Goal: Navigation & Orientation: Find specific page/section

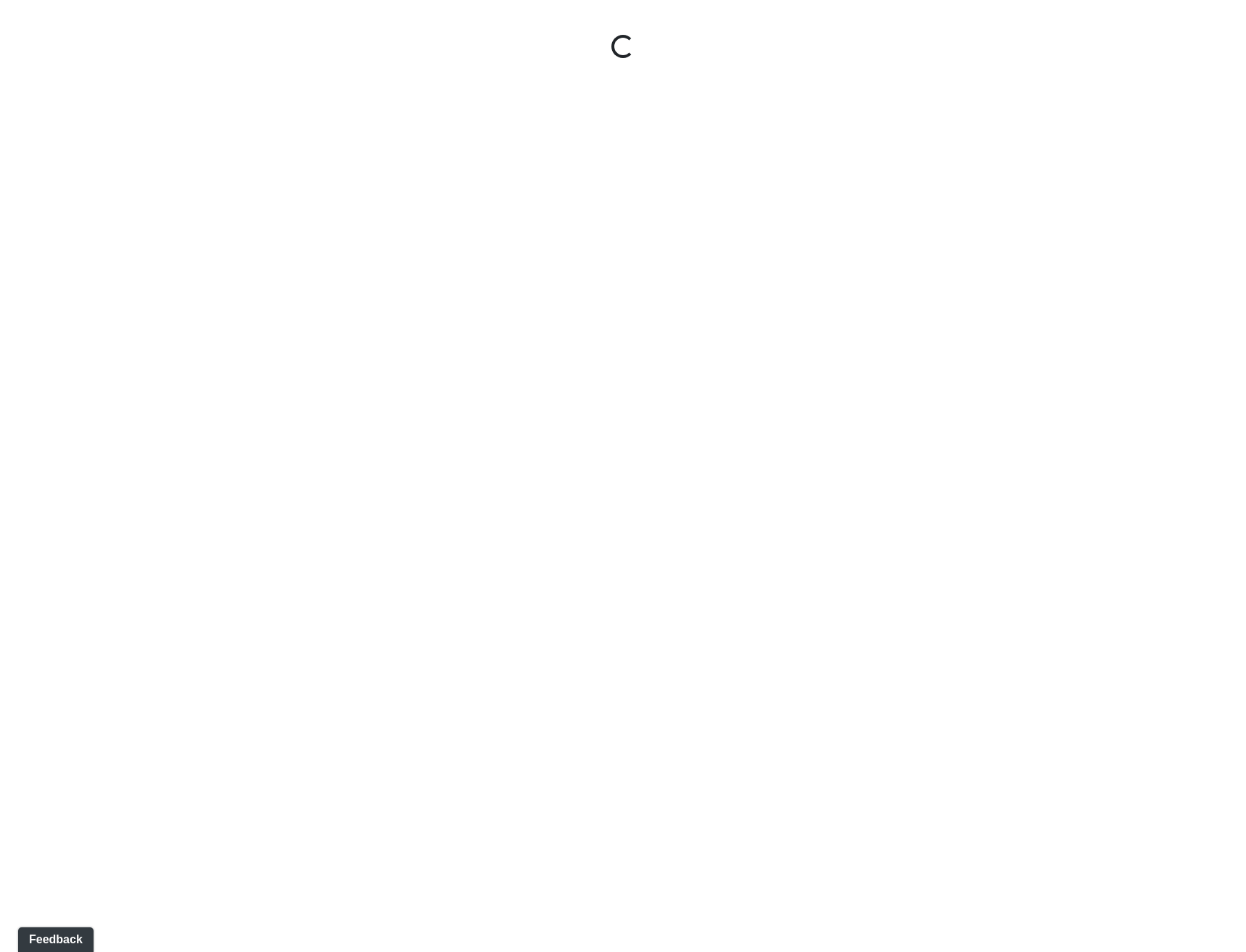
select select "txFFof8RDaXzEHWmwmdnP4"
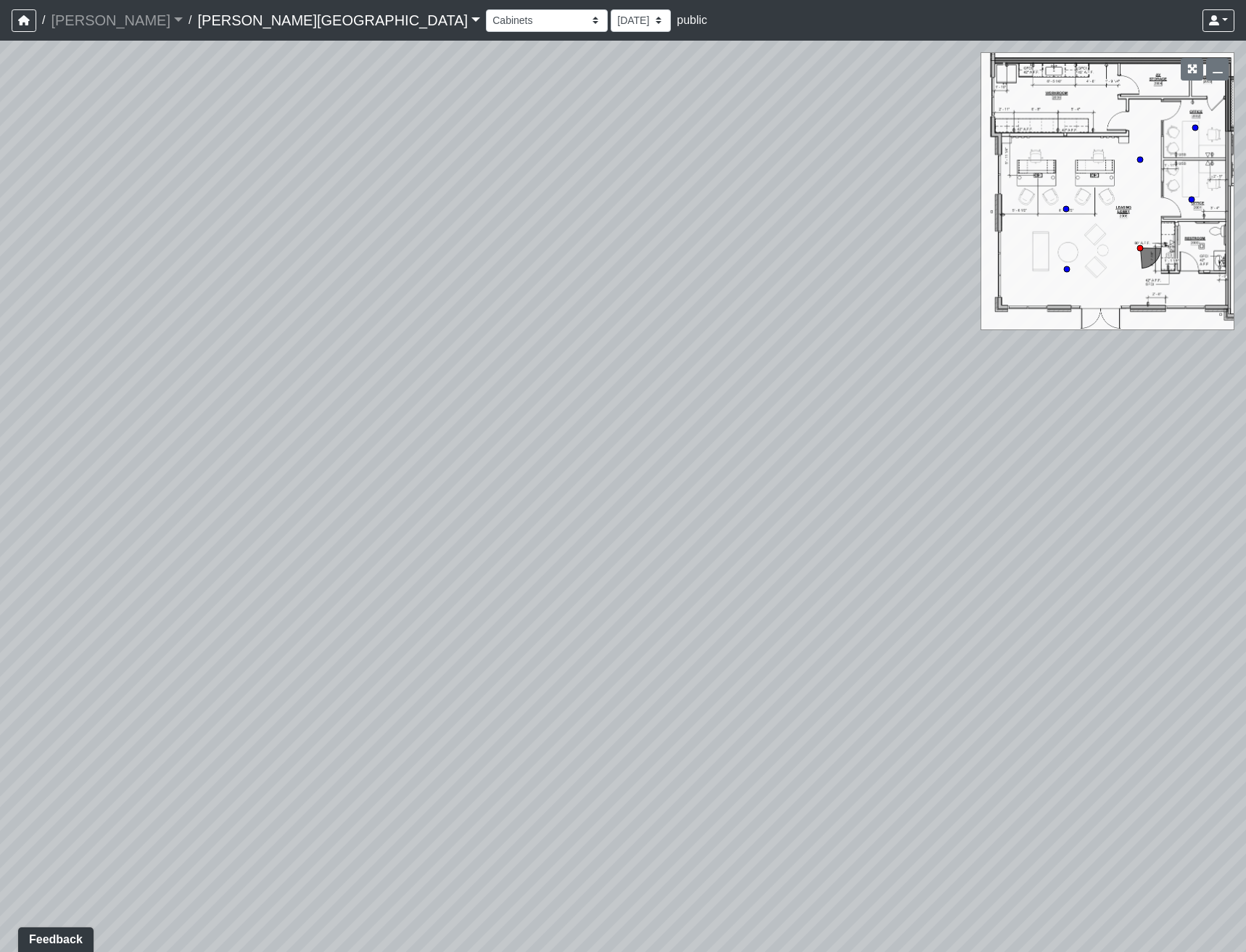
drag, startPoint x: 512, startPoint y: 277, endPoint x: 701, endPoint y: 430, distance: 243.2
click at [701, 430] on div "Loading... Desks Loading... Office 1 Loading... Office Hallway Loading... Entry" at bounding box center [623, 496] width 1246 height 911
click at [29, 19] on icon "button" at bounding box center [24, 20] width 12 height 11
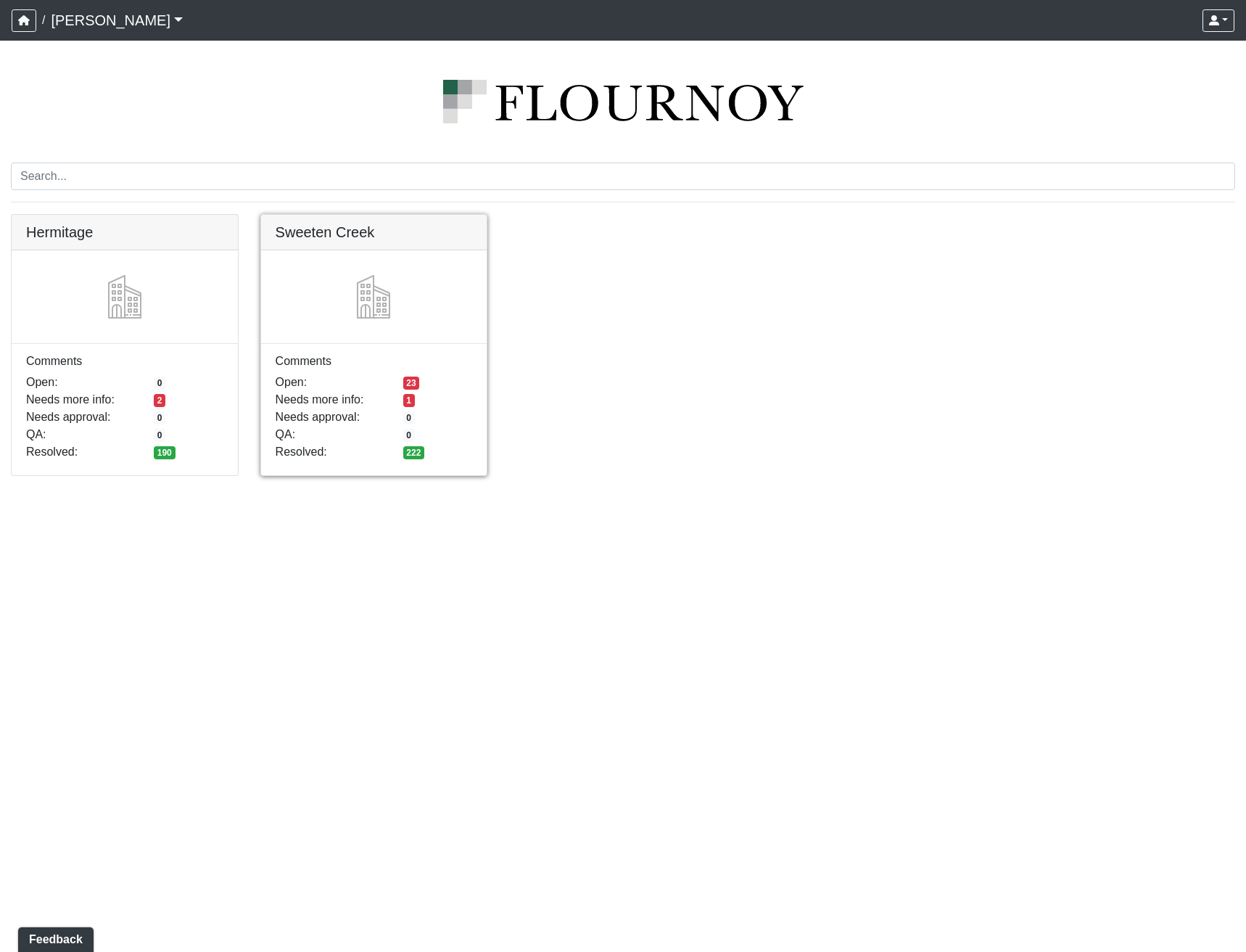
click at [407, 215] on link at bounding box center [374, 215] width 226 height 0
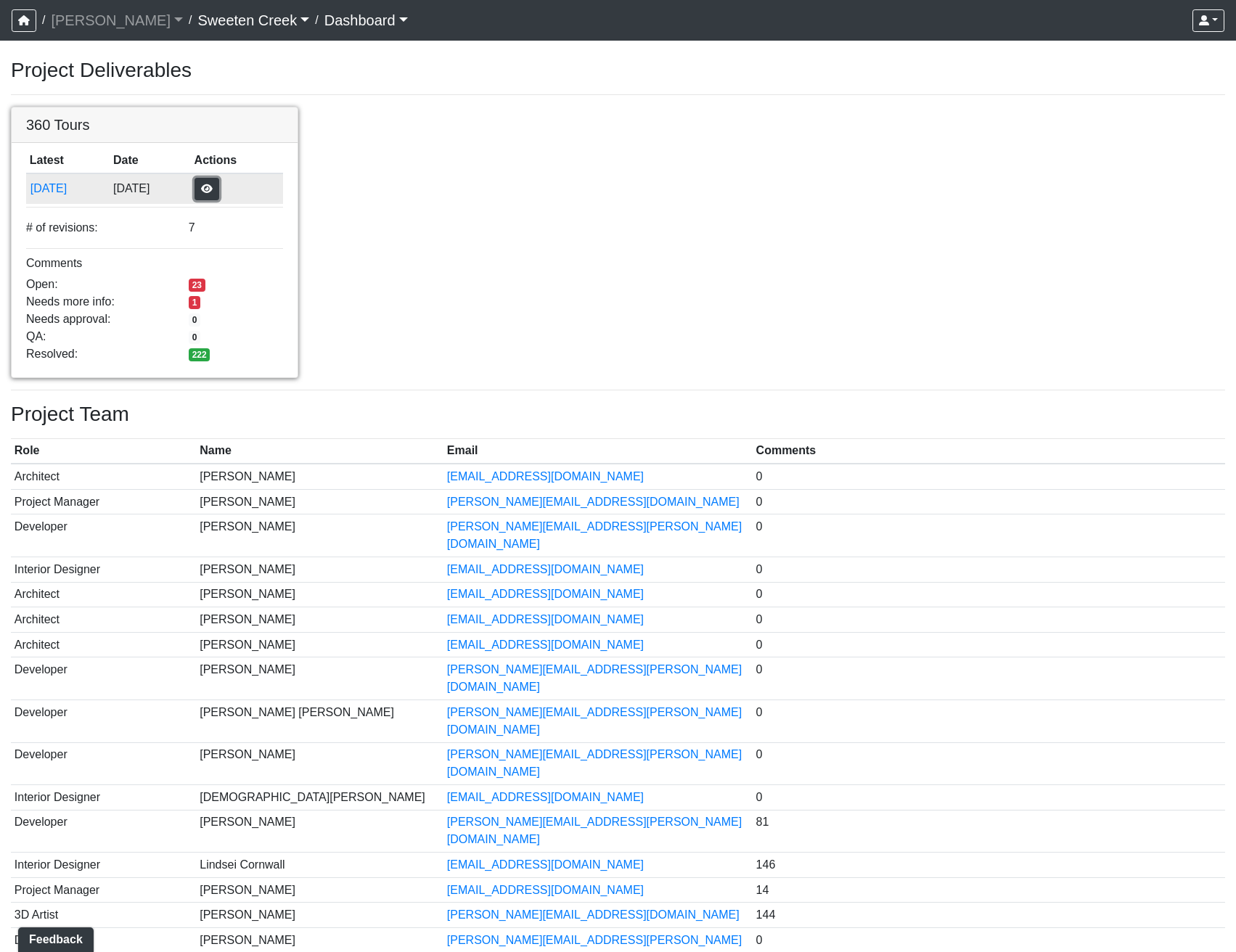
click at [220, 183] on button "button" at bounding box center [207, 188] width 25 height 22
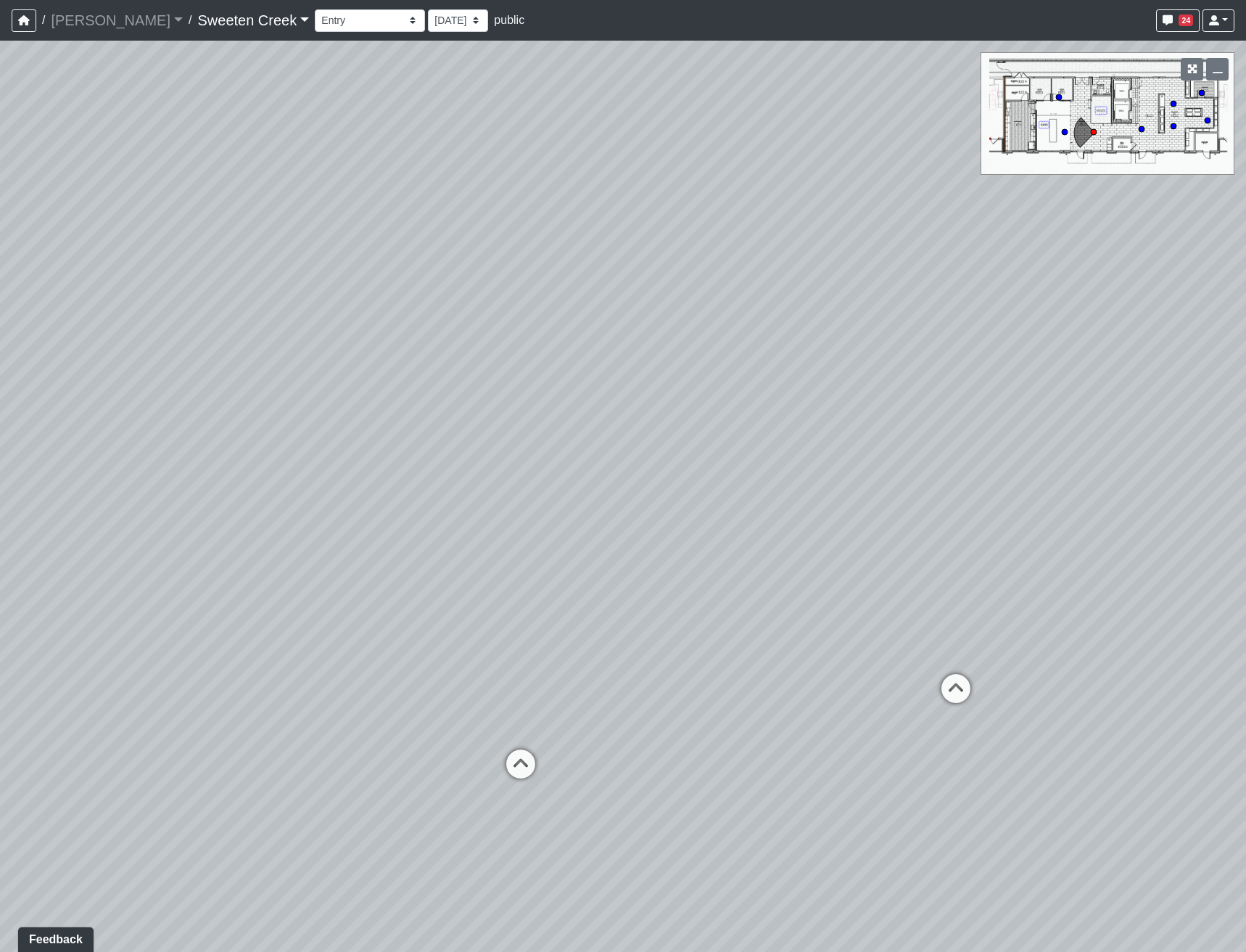
drag, startPoint x: 683, startPoint y: 526, endPoint x: 441, endPoint y: 541, distance: 242.5
click at [441, 541] on div "Loading... Office Loading... Reception Loading... Mailroom - Elevator Lobby Loa…" at bounding box center [623, 496] width 1246 height 911
drag, startPoint x: 743, startPoint y: 670, endPoint x: 471, endPoint y: 639, distance: 273.8
click at [471, 639] on div "Loading... Office Loading... Reception Loading... Mailroom - Elevator Lobby Loa…" at bounding box center [623, 496] width 1246 height 911
drag, startPoint x: 727, startPoint y: 774, endPoint x: 881, endPoint y: 730, distance: 160.2
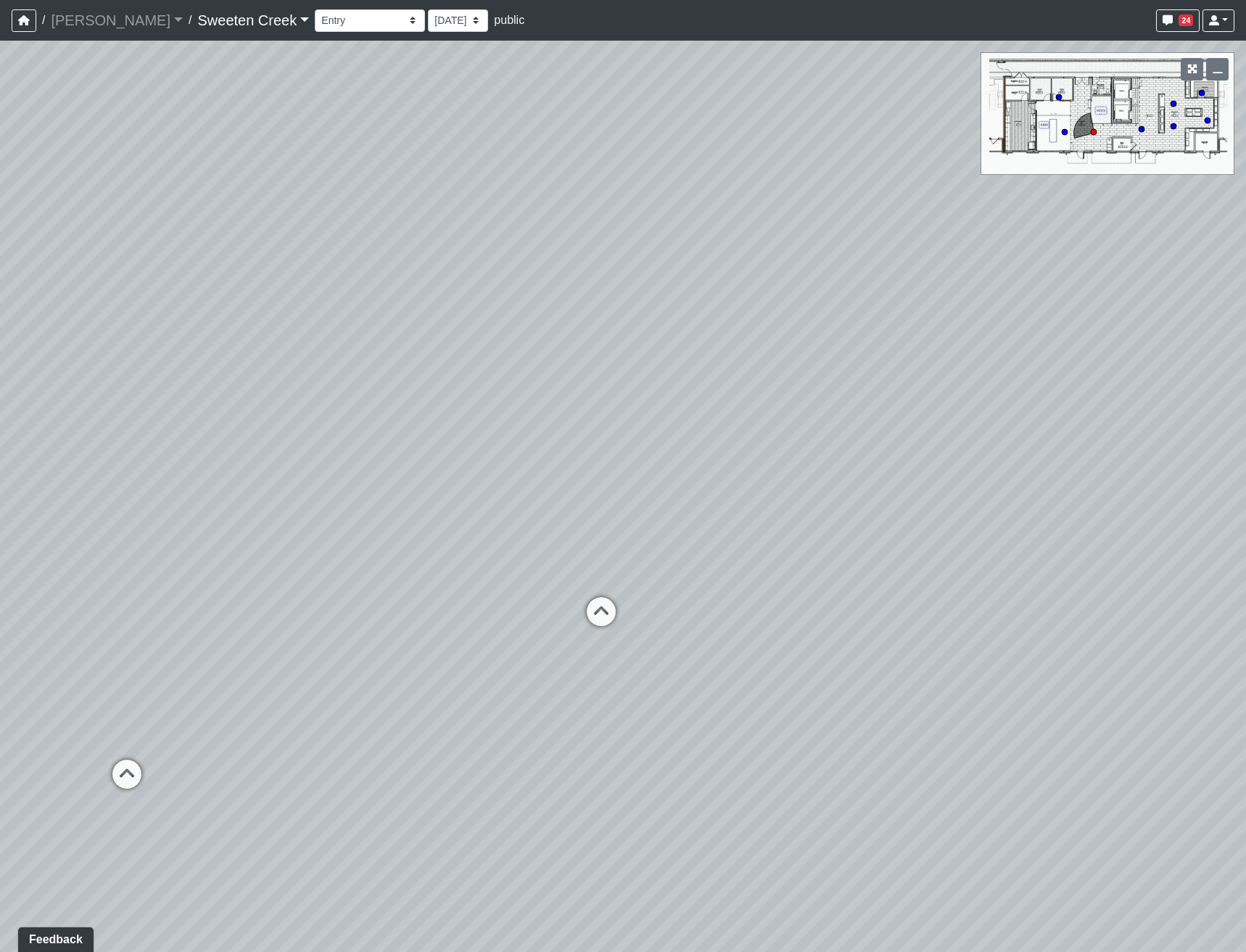
click at [881, 730] on div "Loading... Office Loading... Reception Loading... Mailroom - Elevator Lobby Loa…" at bounding box center [623, 496] width 1246 height 911
click at [1071, 290] on div "Loading... Office Loading... Reception Loading... Mailroom - Elevator Lobby Loa…" at bounding box center [623, 496] width 1246 height 911
drag, startPoint x: 1050, startPoint y: 267, endPoint x: 869, endPoint y: 15, distance: 310.3
click at [1045, 265] on div "Loading... Office Loading... Reception Loading... Mailroom - Elevator Lobby Loa…" at bounding box center [623, 496] width 1246 height 911
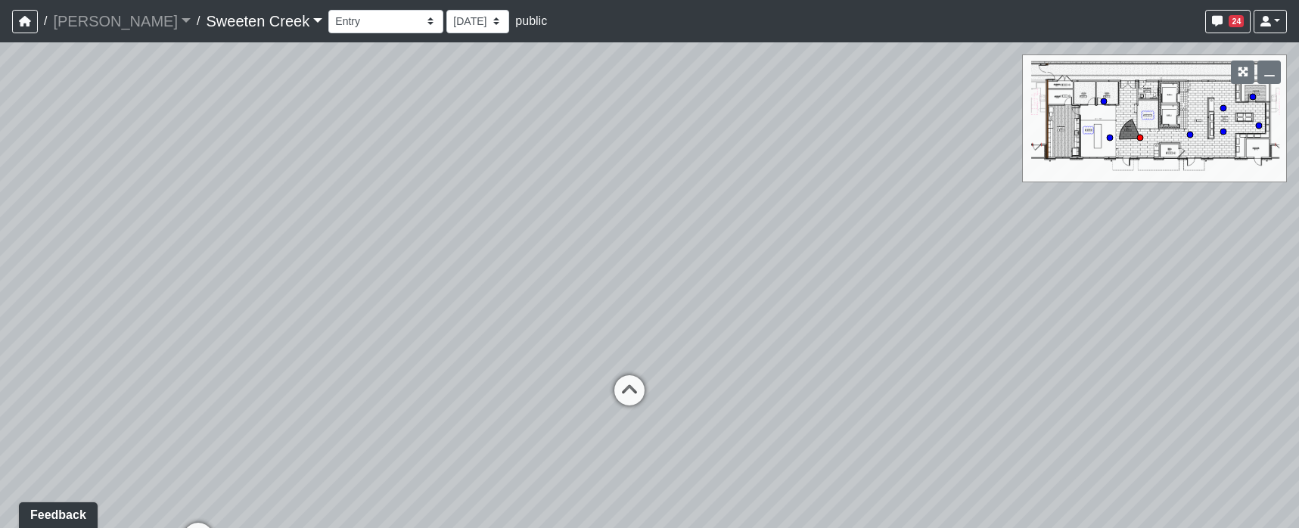
click at [919, 343] on div "Loading... Office Loading... Reception Loading... Mailroom - Elevator Lobby Loa…" at bounding box center [649, 285] width 1299 height 486
click at [818, 441] on div "Loading... Office Loading... Reception Loading... Mailroom - Elevator Lobby Loa…" at bounding box center [649, 285] width 1299 height 486
drag, startPoint x: 910, startPoint y: 250, endPoint x: 1004, endPoint y: 233, distance: 95.4
click at [1004, 233] on div "Loading... Office Loading... Reception Loading... Mailroom - Elevator Lobby Loa…" at bounding box center [649, 285] width 1299 height 486
click at [1032, 391] on div "Loading... Office Loading... Reception Loading... Mailroom - Elevator Lobby Loa…" at bounding box center [649, 285] width 1299 height 486
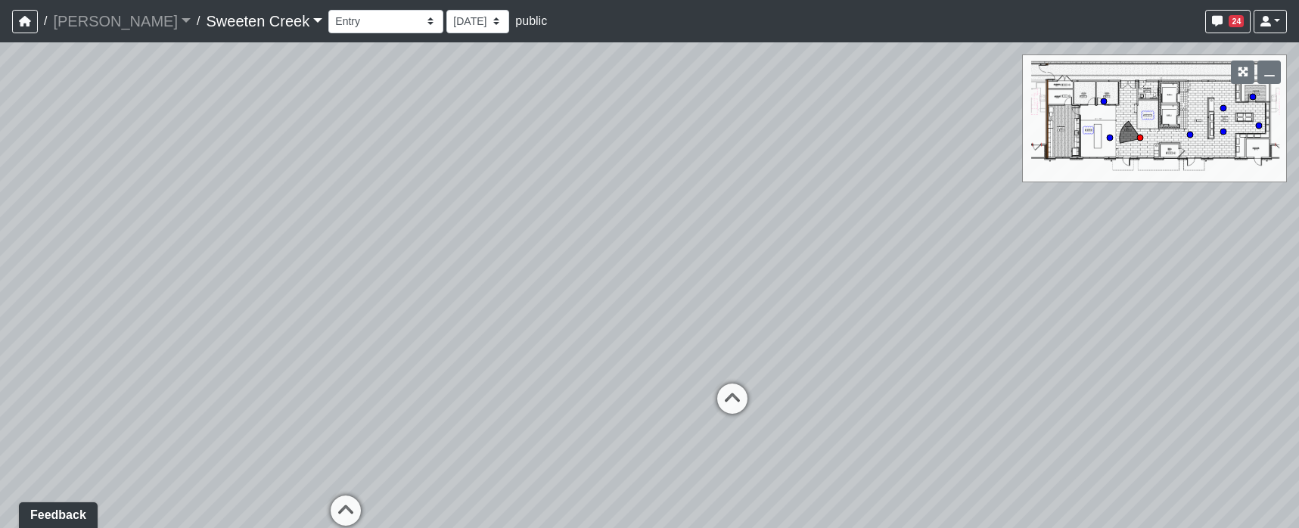
drag, startPoint x: 852, startPoint y: 272, endPoint x: 884, endPoint y: 310, distance: 49.4
click at [884, 310] on div "Loading... Office Loading... Reception Loading... Mailroom - Elevator Lobby Loa…" at bounding box center [649, 285] width 1299 height 486
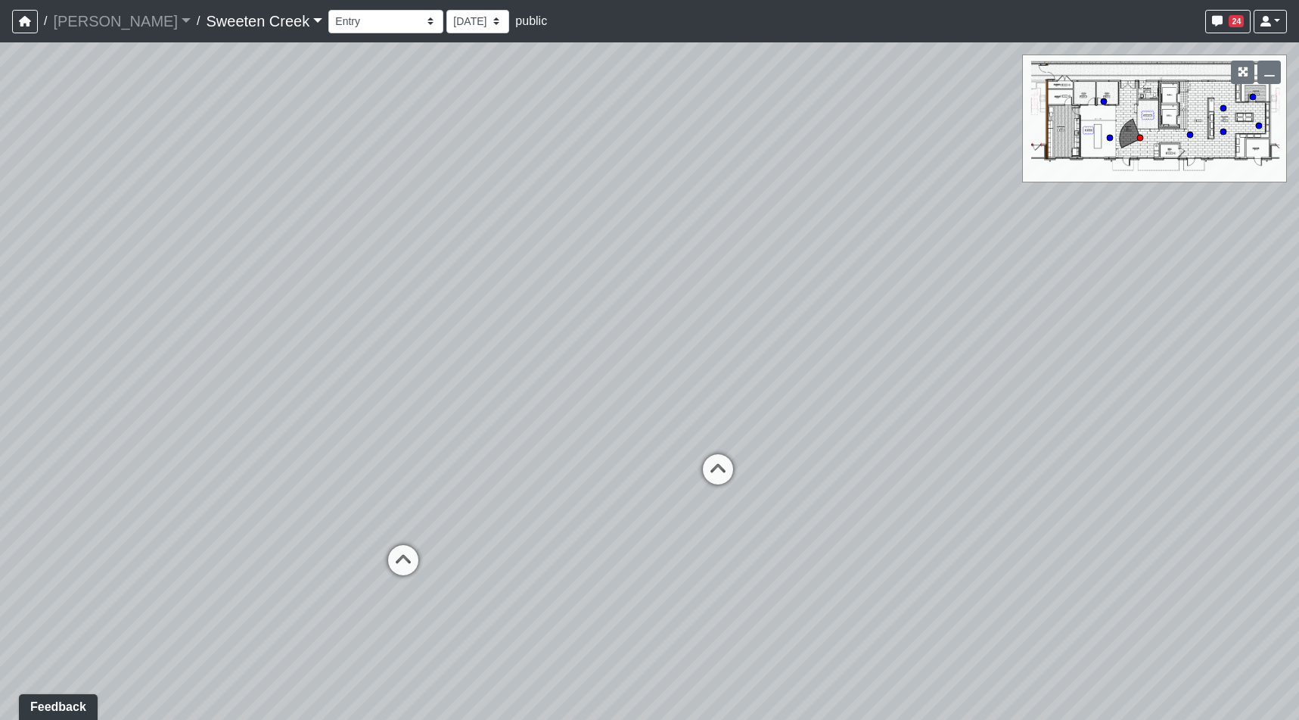
drag, startPoint x: 836, startPoint y: 329, endPoint x: 879, endPoint y: 356, distance: 51.0
drag, startPoint x: 857, startPoint y: 408, endPoint x: 877, endPoint y: 455, distance: 50.9
click at [877, 455] on div "Loading... Office Loading... Reception Loading... Mailroom - Elevator Lobby Loa…" at bounding box center [649, 380] width 1299 height 677
drag, startPoint x: 938, startPoint y: 436, endPoint x: 914, endPoint y: 433, distance: 24.4
click at [914, 433] on div "Loading... Office Loading... Reception Loading... Mailroom - Elevator Lobby Loa…" at bounding box center [649, 380] width 1299 height 677
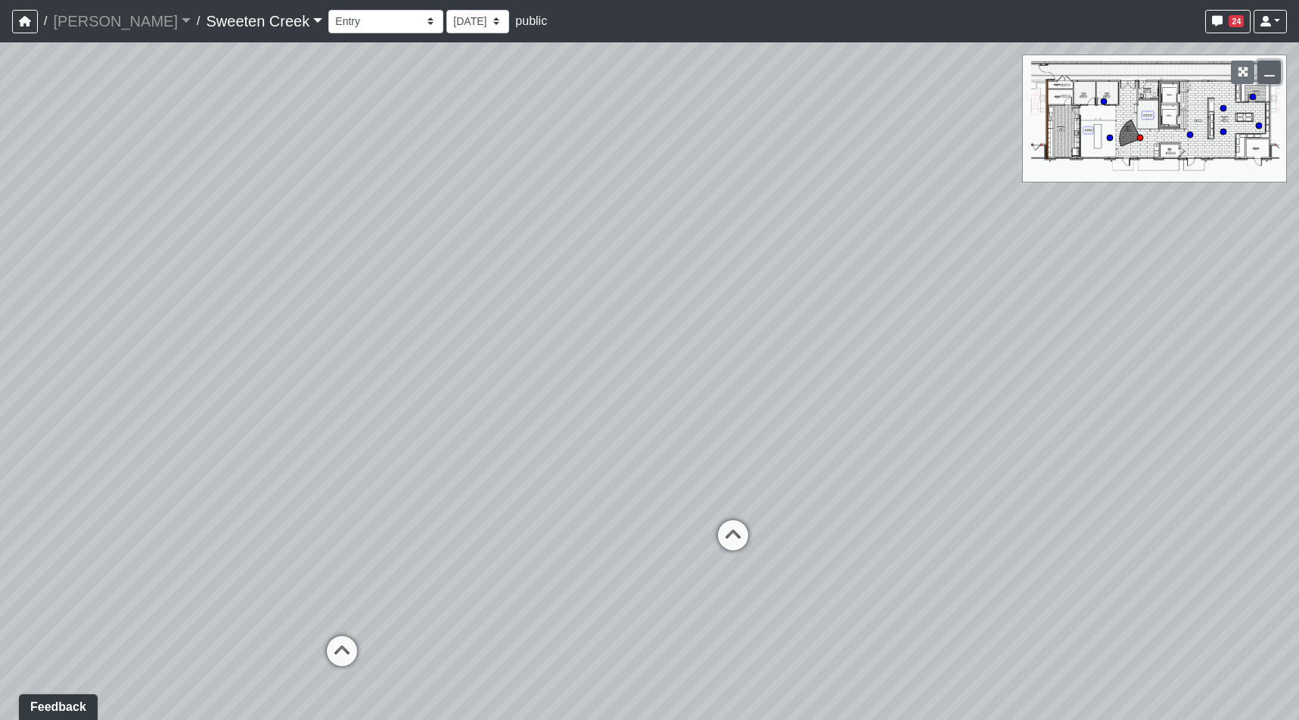
click at [1271, 75] on icon "button" at bounding box center [1269, 72] width 11 height 11
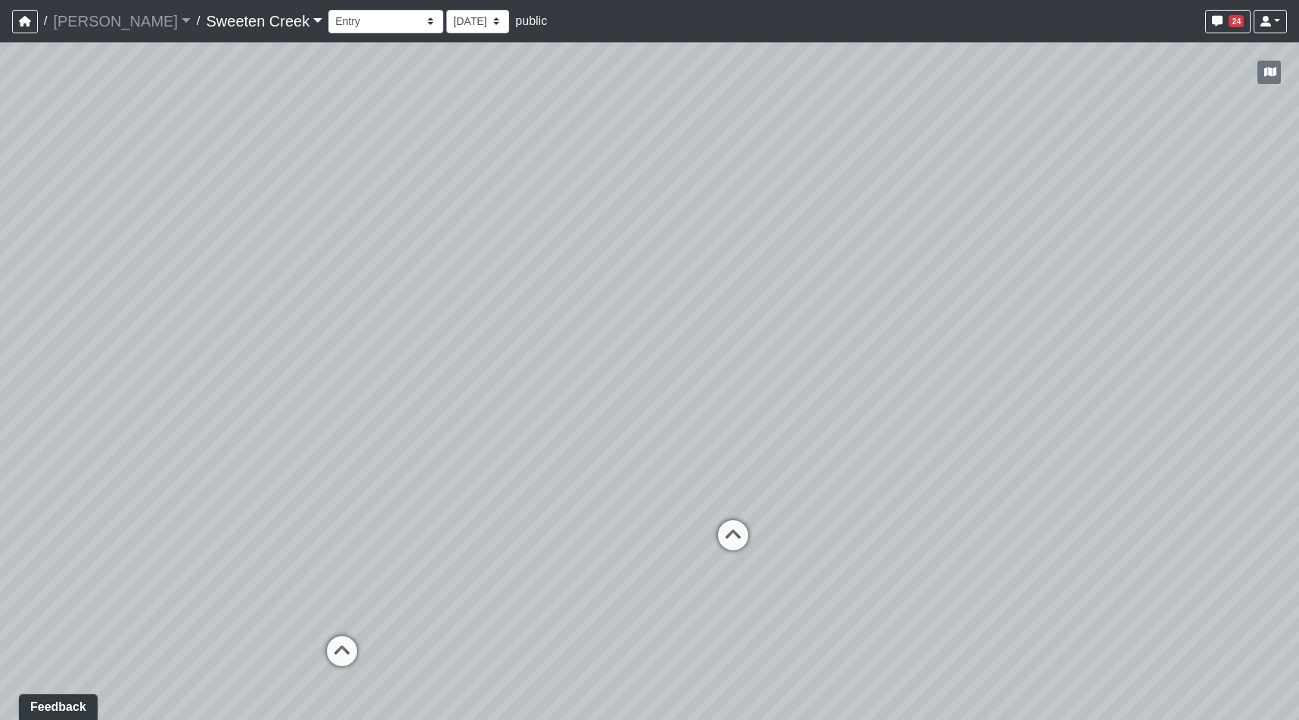
click at [695, 652] on div "Loading... Office Loading... Reception Loading... Mailroom - Elevator Lobby Loa…" at bounding box center [649, 380] width 1299 height 677
drag, startPoint x: 1041, startPoint y: 492, endPoint x: 446, endPoint y: 349, distance: 611.7
click at [446, 349] on div "Loading... Office Loading... Reception Loading... Mailroom - Elevator Lobby Loa…" at bounding box center [649, 380] width 1299 height 677
drag, startPoint x: 578, startPoint y: 403, endPoint x: 948, endPoint y: 382, distance: 370.6
click at [948, 382] on div "Loading... Office Loading... Reception Loading... Mailroom - Elevator Lobby Loa…" at bounding box center [649, 380] width 1299 height 677
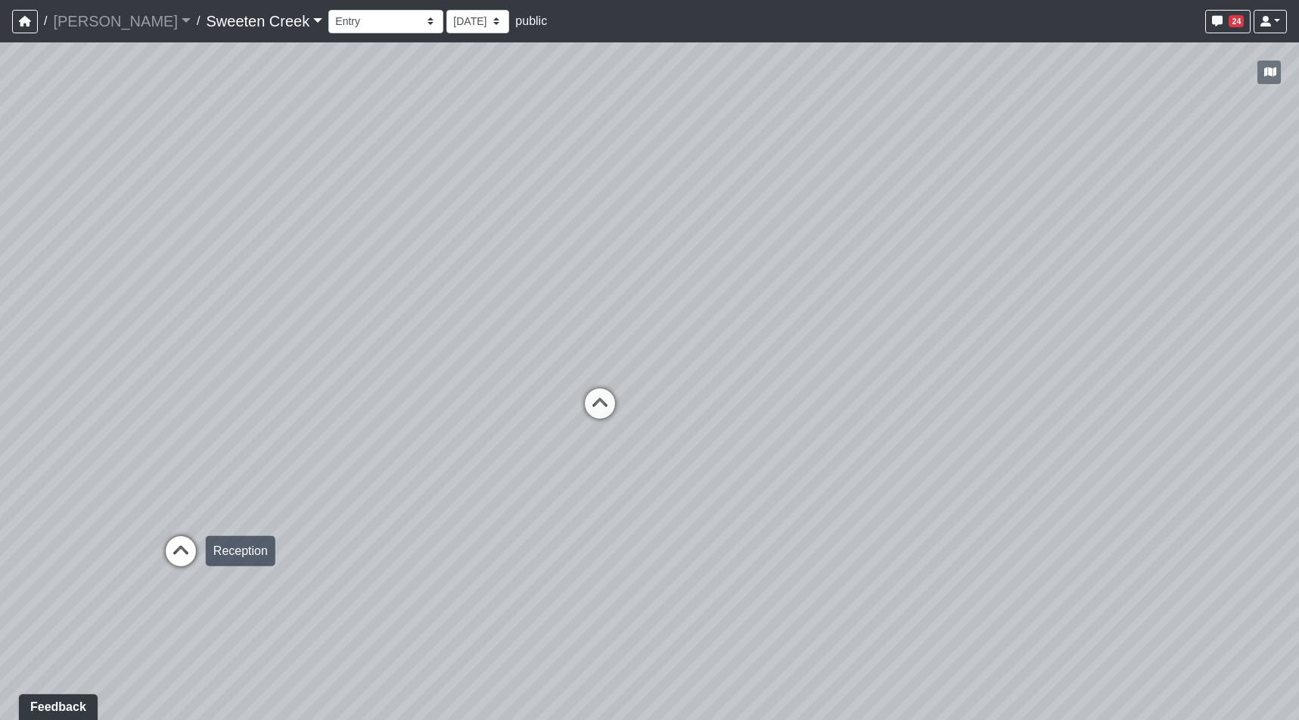
click at [162, 553] on icon at bounding box center [180, 558] width 45 height 45
select select "s97eKVSACEBnkqSyjSKSuE"
drag, startPoint x: 801, startPoint y: 483, endPoint x: -1, endPoint y: 520, distance: 803.0
click at [0, 520] on html "/ Flournoy Flournoy Loading... / Sweeten Creek Sweeten Creek Loading... Sweeten…" at bounding box center [649, 360] width 1299 height 720
drag, startPoint x: 887, startPoint y: 442, endPoint x: 860, endPoint y: 402, distance: 48.5
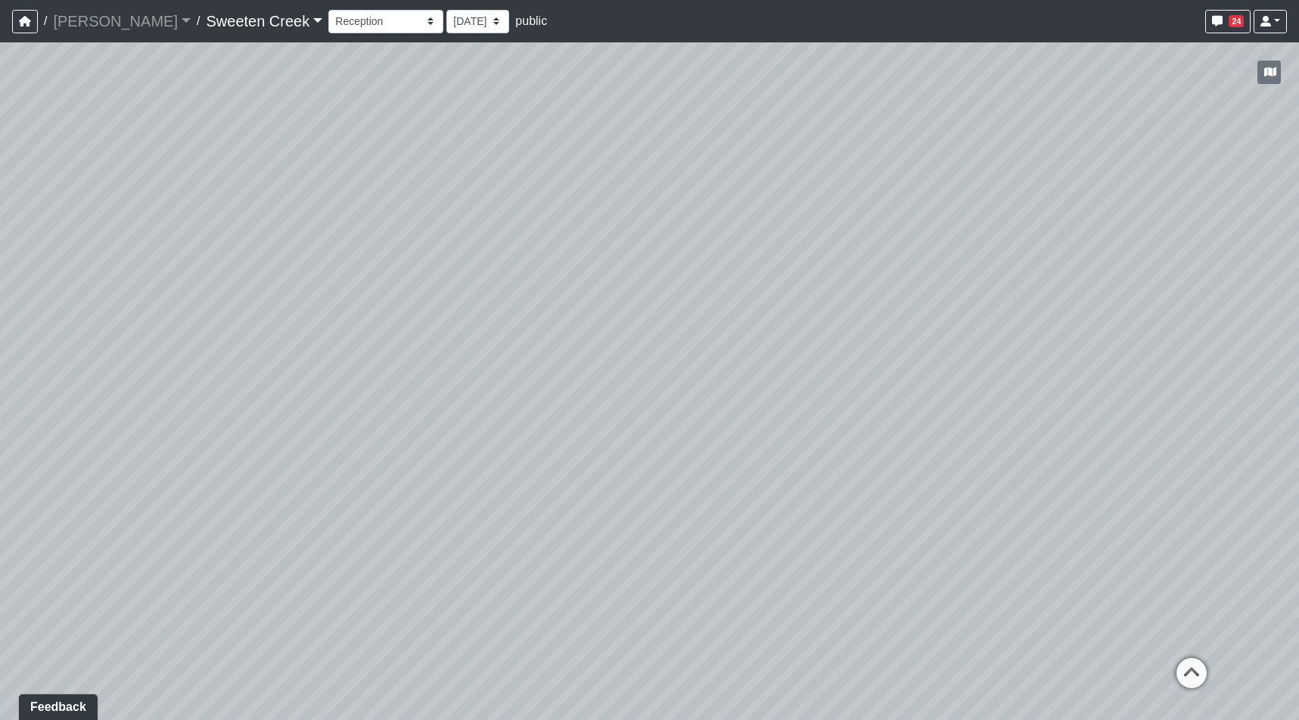
click at [860, 402] on div "Loading... Office Loading... Reception Loading... Mailroom - Elevator Lobby Loa…" at bounding box center [649, 380] width 1299 height 677
click at [875, 574] on div "Loading... Office Loading... Reception Loading... Mailroom - Elevator Lobby Loa…" at bounding box center [649, 380] width 1299 height 677
drag, startPoint x: 666, startPoint y: 441, endPoint x: 1011, endPoint y: 417, distance: 345.9
click at [1011, 417] on div "Loading... Office Loading... Reception Loading... Mailroom - Elevator Lobby Loa…" at bounding box center [649, 380] width 1299 height 677
click at [836, 593] on div "Loading... Office Loading... Reception Loading... Mailroom - Elevator Lobby Loa…" at bounding box center [649, 380] width 1299 height 677
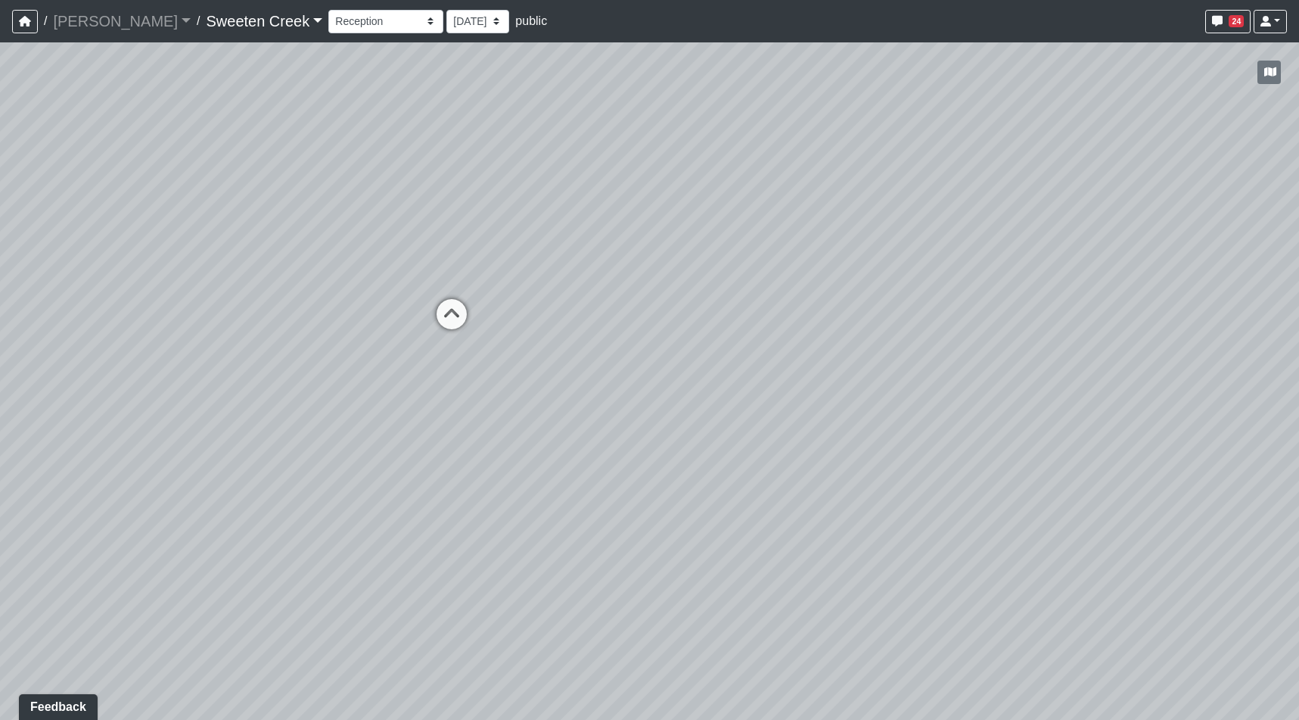
drag, startPoint x: 897, startPoint y: 339, endPoint x: 1163, endPoint y: 247, distance: 281.2
click at [1163, 247] on div "Loading... Office Loading... Reception Loading... Mailroom - Elevator Lobby Loa…" at bounding box center [649, 380] width 1299 height 677
drag, startPoint x: 519, startPoint y: 295, endPoint x: 902, endPoint y: 319, distance: 383.7
click at [902, 319] on div "Loading... Office Loading... Reception Loading... Mailroom - Elevator Lobby Loa…" at bounding box center [649, 380] width 1299 height 677
drag, startPoint x: 595, startPoint y: 313, endPoint x: 680, endPoint y: 302, distance: 86.2
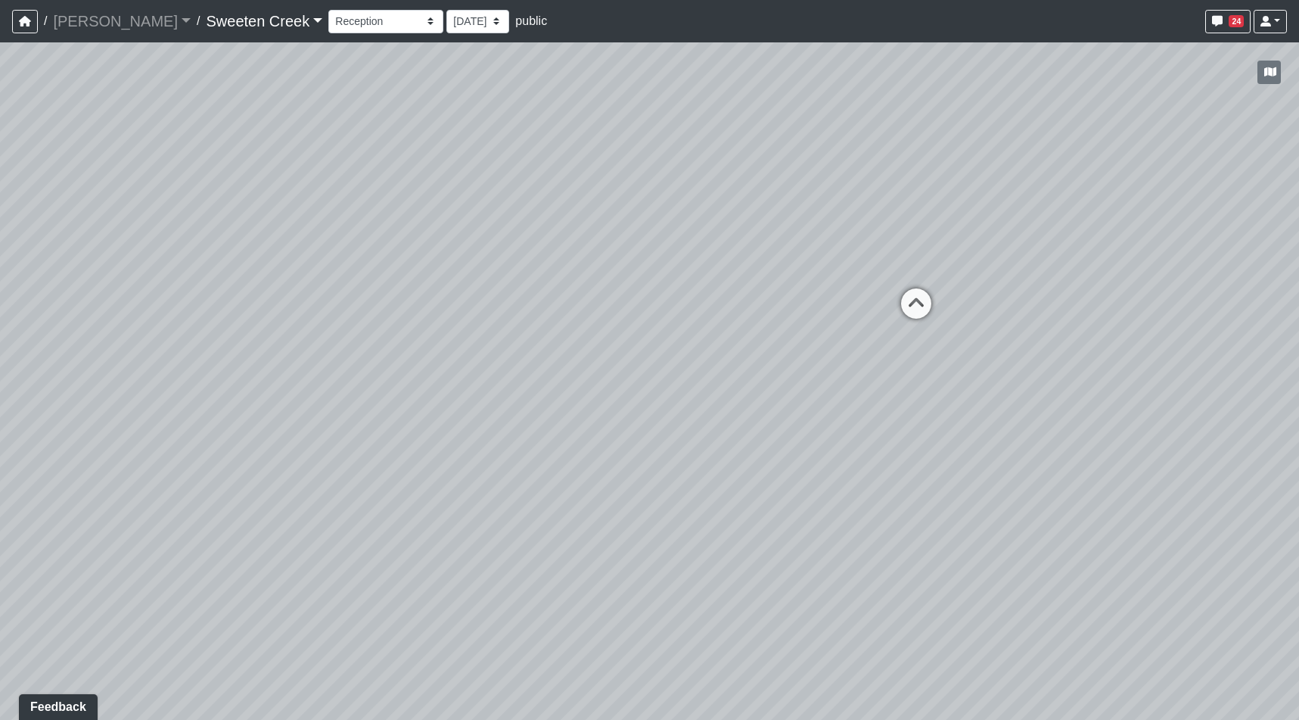
click at [680, 302] on div "Loading... Office Loading... Reception Loading... Mailroom - Elevator Lobby Loa…" at bounding box center [649, 380] width 1299 height 677
drag, startPoint x: 522, startPoint y: 294, endPoint x: 1221, endPoint y: 244, distance: 700.3
click at [1221, 244] on div "Loading... Office Loading... Reception Loading... Mailroom - Elevator Lobby Loa…" at bounding box center [649, 380] width 1299 height 677
drag, startPoint x: 880, startPoint y: 257, endPoint x: 981, endPoint y: 285, distance: 104.7
click at [988, 287] on div "Loading... Office Loading... Reception Loading... Mailroom - Elevator Lobby Loa…" at bounding box center [649, 380] width 1299 height 677
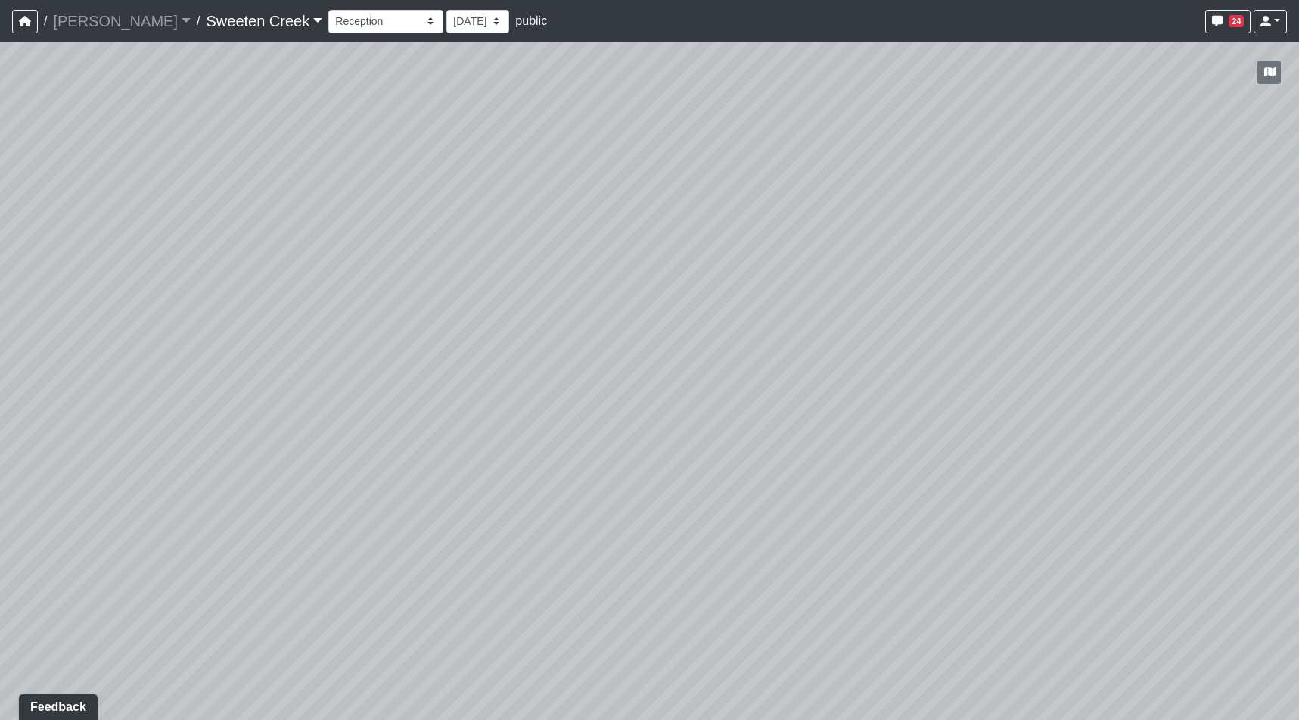
drag, startPoint x: 556, startPoint y: 260, endPoint x: 836, endPoint y: 383, distance: 305.6
click at [913, 409] on div "Loading... Office Loading... Reception Loading... Mailroom - Elevator Lobby Loa…" at bounding box center [649, 380] width 1299 height 677
drag, startPoint x: 565, startPoint y: 408, endPoint x: 1035, endPoint y: 345, distance: 474.9
click at [1035, 345] on div "Loading... Office Loading... Reception Loading... Mailroom - Elevator Lobby Loa…" at bounding box center [649, 380] width 1299 height 677
drag, startPoint x: 843, startPoint y: 357, endPoint x: 988, endPoint y: 332, distance: 146.7
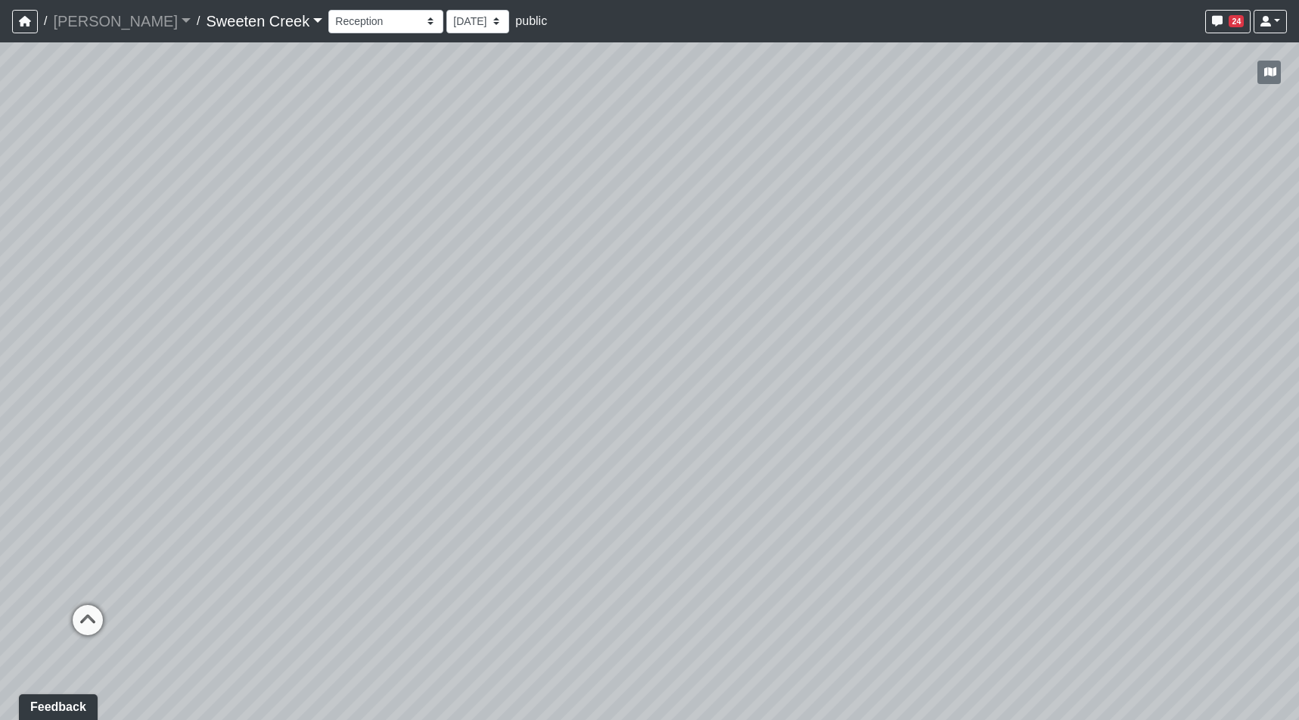
click at [988, 332] on div "Loading... Office Loading... Reception Loading... Mailroom - Elevator Lobby Loa…" at bounding box center [649, 380] width 1299 height 677
drag, startPoint x: 339, startPoint y: 376, endPoint x: 336, endPoint y: 369, distance: 8.2
click at [336, 369] on div "Loading... Office Loading... Reception Loading... Mailroom - Elevator Lobby Loa…" at bounding box center [649, 380] width 1299 height 677
click at [618, 625] on div "Loading... Office Loading... Reception Loading... Mailroom - Elevator Lobby Loa…" at bounding box center [649, 380] width 1299 height 677
drag, startPoint x: 440, startPoint y: 344, endPoint x: 706, endPoint y: 258, distance: 279.8
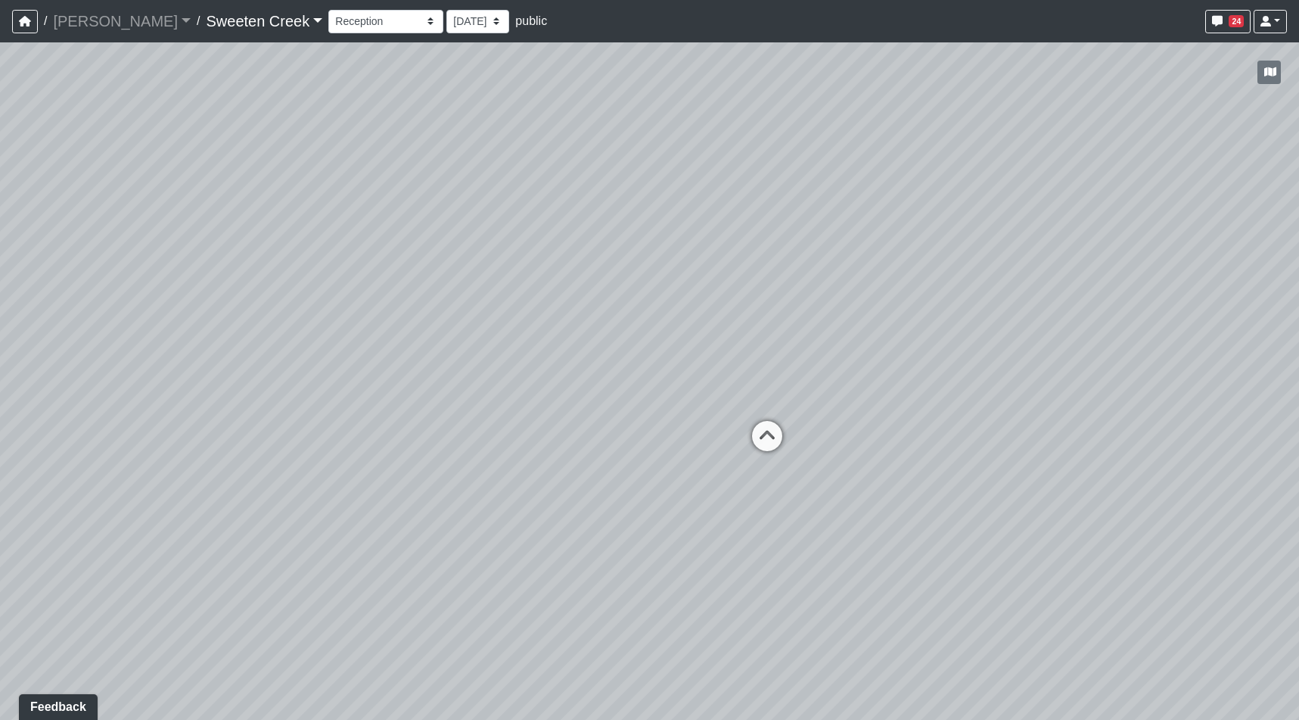
drag, startPoint x: 379, startPoint y: 273, endPoint x: 729, endPoint y: 247, distance: 350.5
click at [729, 247] on div "Loading... Office Loading... Reception Loading... Mailroom - Elevator Lobby Loa…" at bounding box center [649, 380] width 1299 height 677
drag, startPoint x: 717, startPoint y: 658, endPoint x: 713, endPoint y: 649, distance: 10.8
click at [717, 658] on div "Loading... Office Loading... Reception Loading... Mailroom - Elevator Lobby Loa…" at bounding box center [649, 380] width 1299 height 677
drag, startPoint x: 915, startPoint y: 322, endPoint x: 711, endPoint y: 473, distance: 254.3
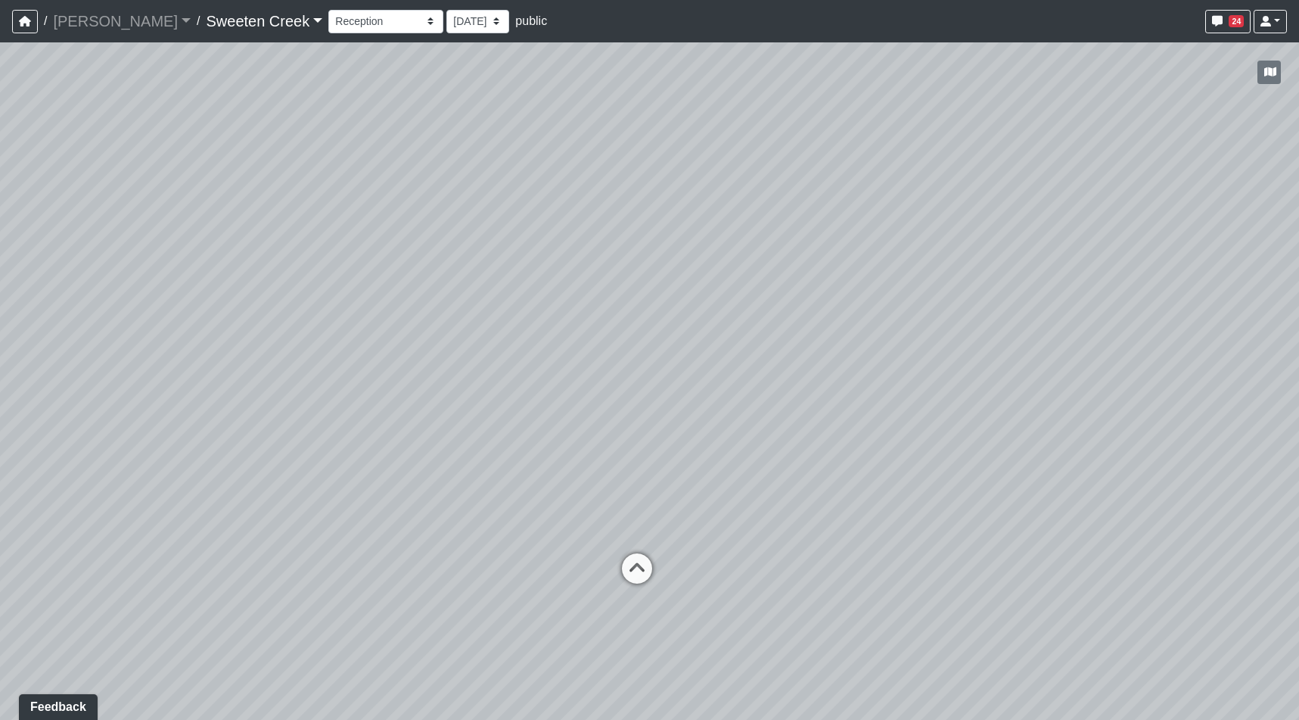
click at [711, 473] on div "Loading... Office Loading... Reception Loading... Mailroom - Elevator Lobby Loa…" at bounding box center [649, 380] width 1299 height 677
drag, startPoint x: 695, startPoint y: 370, endPoint x: 776, endPoint y: 368, distance: 81.8
click at [776, 368] on div "Loading... Office Loading... Reception Loading... Mailroom - Elevator Lobby Loa…" at bounding box center [649, 380] width 1299 height 677
click at [859, 642] on div "Loading... Office Loading... Reception Loading... Mailroom - Elevator Lobby Loa…" at bounding box center [649, 380] width 1299 height 677
drag, startPoint x: 580, startPoint y: 378, endPoint x: 1142, endPoint y: 306, distance: 566.0
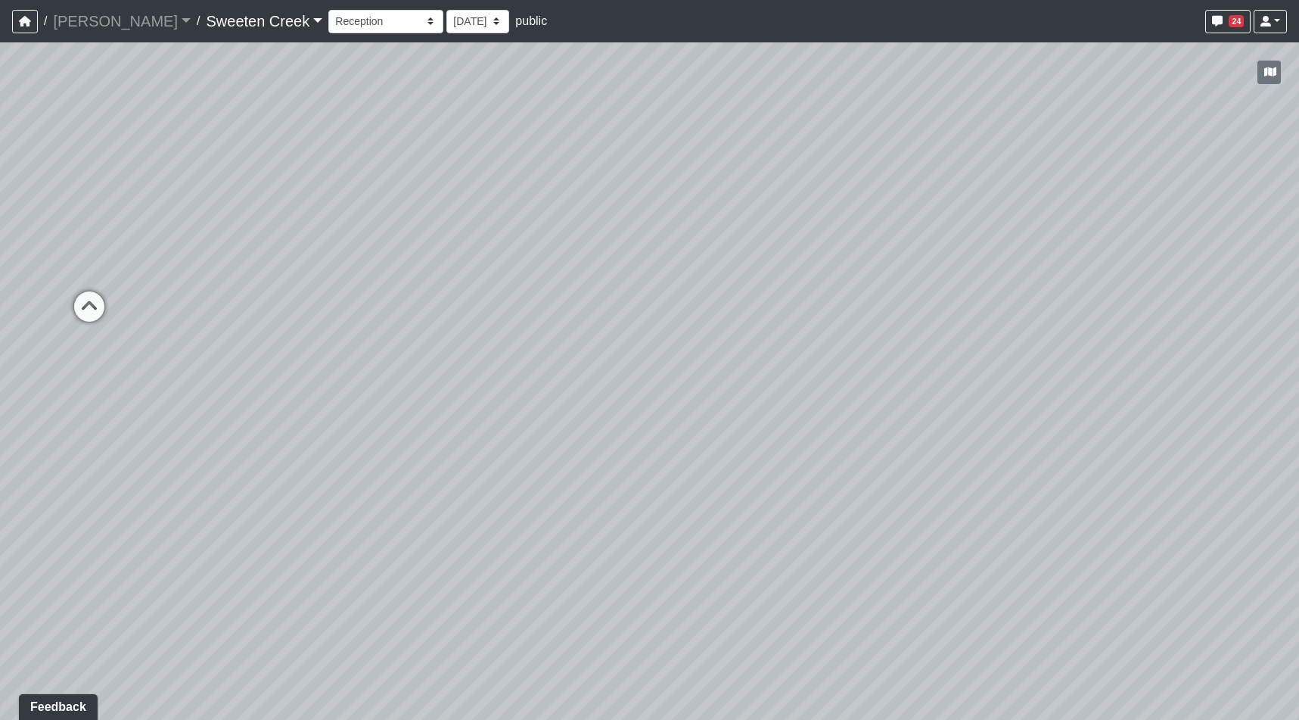
click at [1142, 306] on div "Loading... Office Loading... Reception Loading... Mailroom - Elevator Lobby Loa…" at bounding box center [649, 380] width 1299 height 677
drag, startPoint x: 1080, startPoint y: 416, endPoint x: 1047, endPoint y: 400, distance: 37.2
click at [1047, 400] on div "Loading... Office Loading... Reception Loading... Mailroom - Elevator Lobby Loa…" at bounding box center [649, 380] width 1299 height 677
drag, startPoint x: 1047, startPoint y: 400, endPoint x: 471, endPoint y: 451, distance: 577.4
click at [471, 451] on div "Loading... Office Loading... Reception Loading... Mailroom - Elevator Lobby Loa…" at bounding box center [649, 380] width 1299 height 677
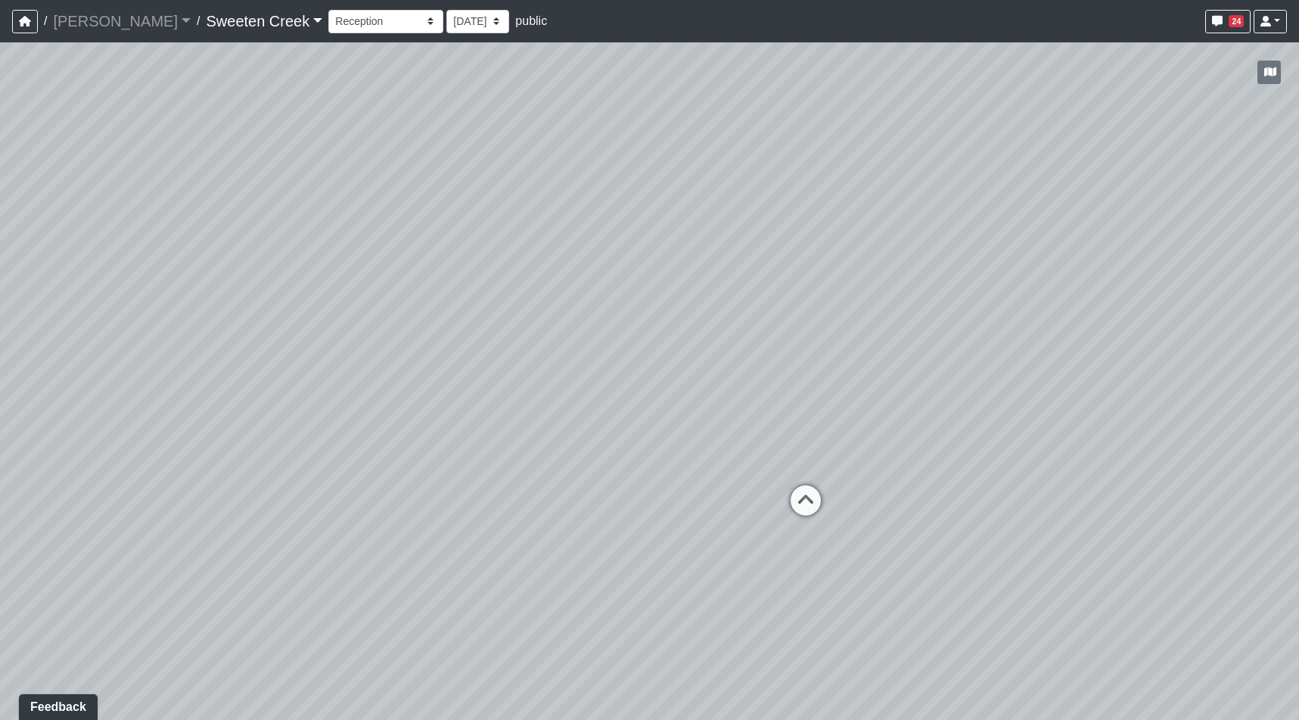
click at [959, 708] on div "Loading... Office Loading... Reception Loading... Mailroom - Elevator Lobby Loa…" at bounding box center [649, 380] width 1299 height 677
drag, startPoint x: 658, startPoint y: 191, endPoint x: 724, endPoint y: 222, distance: 72.8
drag, startPoint x: 717, startPoint y: 308, endPoint x: 944, endPoint y: 287, distance: 227.2
click at [1149, 286] on div "Loading... Office Loading... Reception Loading... Mailroom - Elevator Lobby Loa…" at bounding box center [649, 380] width 1299 height 677
drag, startPoint x: 750, startPoint y: 294, endPoint x: 751, endPoint y: 328, distance: 34.8
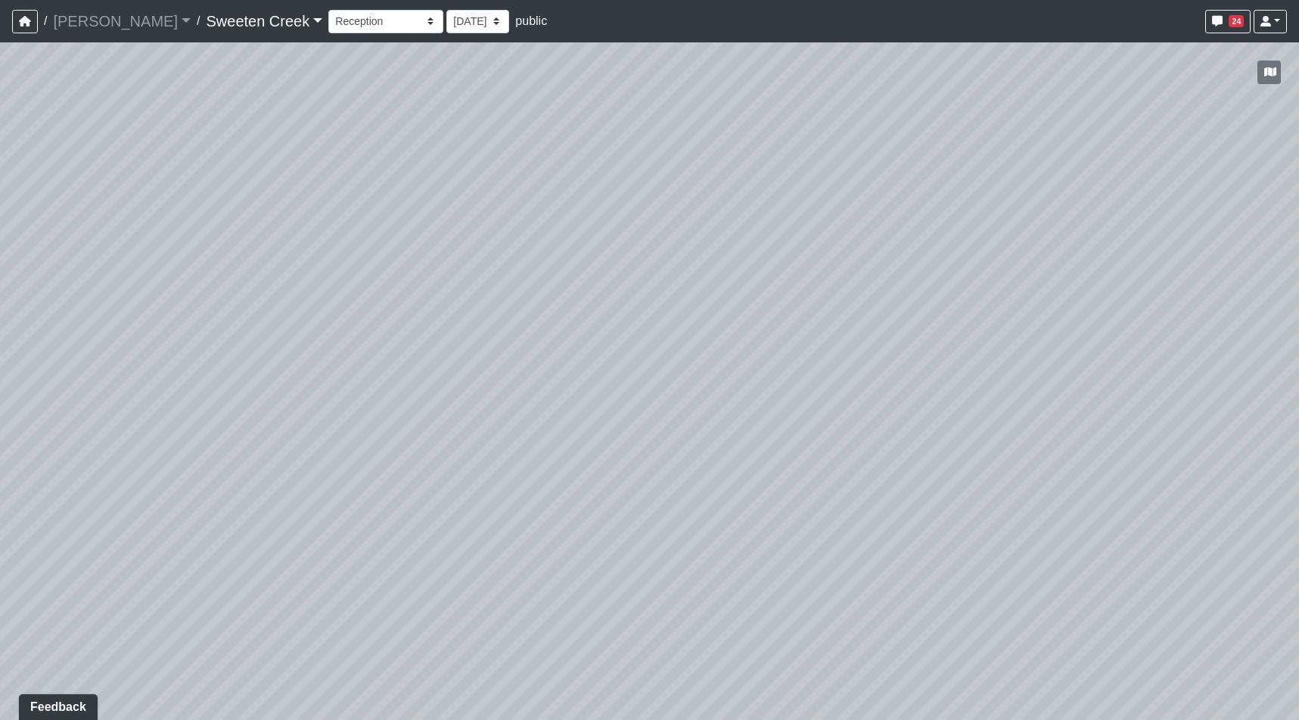
drag, startPoint x: 792, startPoint y: 236, endPoint x: 767, endPoint y: 442, distance: 207.3
click at [767, 443] on div "Loading... Office Loading... Reception Loading... Mailroom - Elevator Lobby Loa…" at bounding box center [649, 380] width 1299 height 677
click at [975, 589] on div "Loading... Office Loading... Reception Loading... Mailroom - Elevator Lobby Loa…" at bounding box center [649, 380] width 1299 height 677
drag, startPoint x: 712, startPoint y: 404, endPoint x: 1754, endPoint y: 260, distance: 1051.9
click at [1299, 260] on html "/ Flournoy Flournoy Loading... / Sweeten Creek Sweeten Creek Loading... Sweeten…" at bounding box center [649, 360] width 1299 height 720
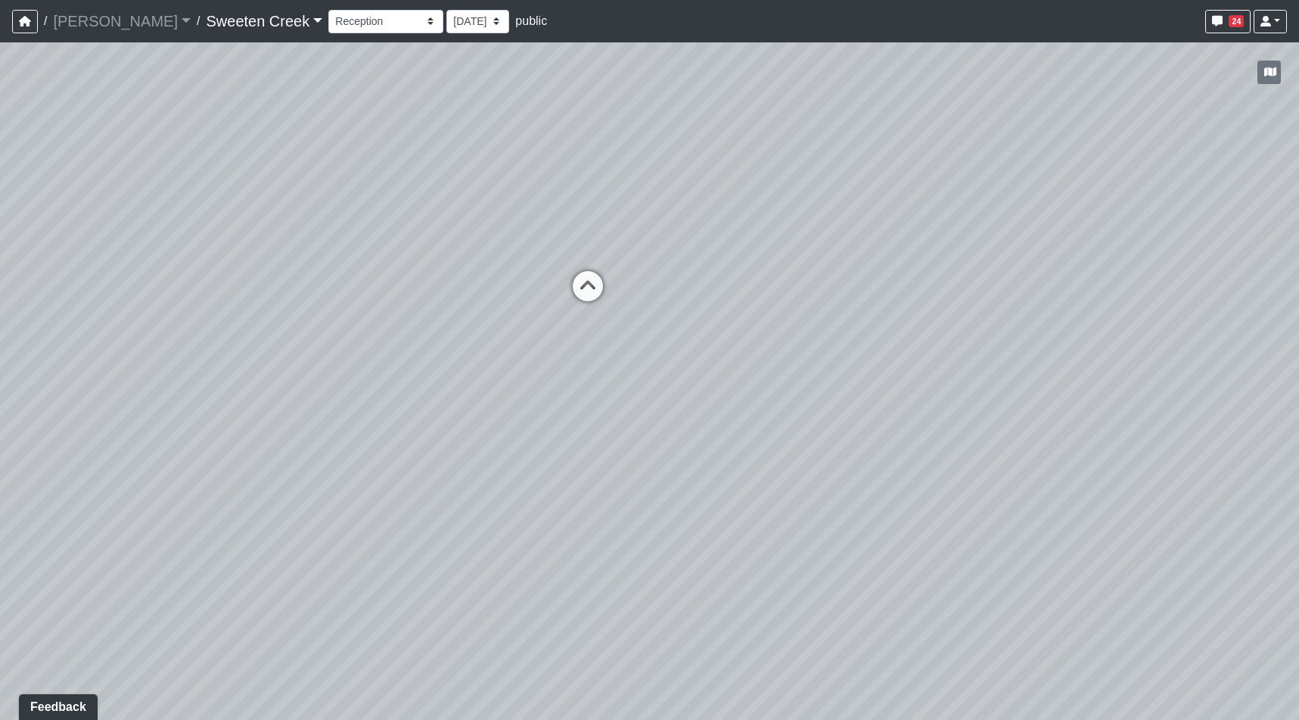
drag, startPoint x: 1009, startPoint y: 421, endPoint x: 707, endPoint y: 413, distance: 302.8
click at [708, 413] on div "Loading... Office Loading... Reception Loading... Mailroom - Elevator Lobby Loa…" at bounding box center [649, 380] width 1299 height 677
drag, startPoint x: 660, startPoint y: 313, endPoint x: 1106, endPoint y: 270, distance: 447.7
click at [1106, 270] on div "Loading... Office Loading... Reception Loading... Mailroom - Elevator Lobby Loa…" at bounding box center [649, 380] width 1299 height 677
drag, startPoint x: 768, startPoint y: 331, endPoint x: 264, endPoint y: 429, distance: 513.5
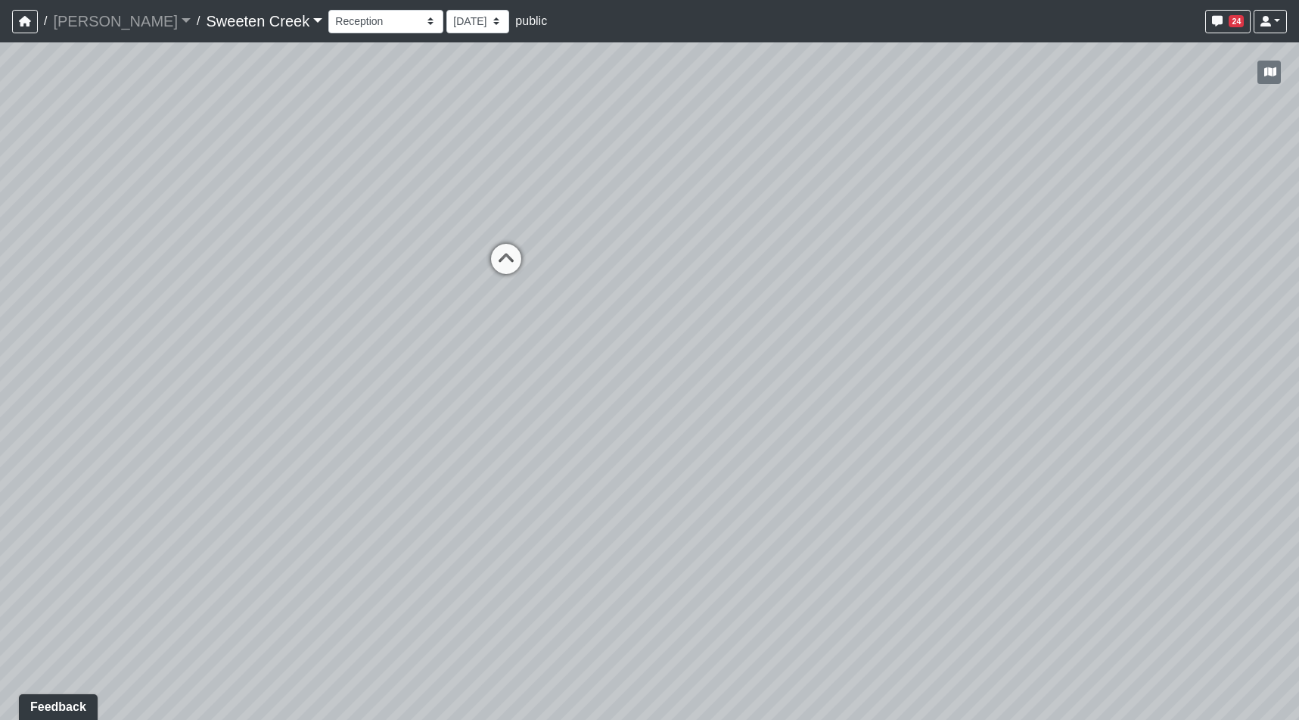
click at [264, 429] on div "Loading... Office Loading... Reception Loading... Mailroom - Elevator Lobby Loa…" at bounding box center [649, 380] width 1299 height 677
drag, startPoint x: 985, startPoint y: 400, endPoint x: 856, endPoint y: 401, distance: 129.4
click at [856, 401] on div "Loading... Office Loading... Reception Loading... Mailroom - Elevator Lobby Loa…" at bounding box center [649, 380] width 1299 height 677
drag, startPoint x: 996, startPoint y: 375, endPoint x: 1284, endPoint y: 359, distance: 288.7
click at [1299, 359] on html "/ Flournoy Flournoy Loading... / Sweeten Creek Sweeten Creek Loading... Sweeten…" at bounding box center [649, 360] width 1299 height 720
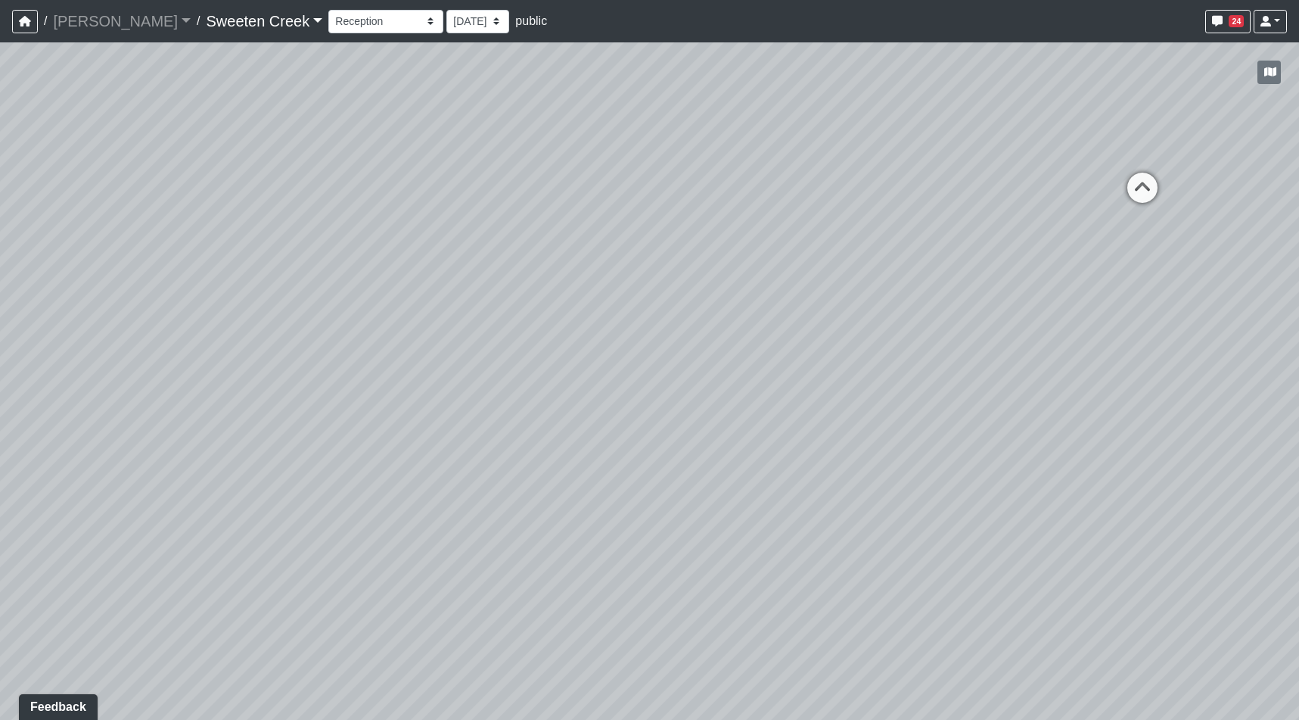
drag, startPoint x: 813, startPoint y: 326, endPoint x: 484, endPoint y: 345, distance: 329.0
click at [493, 344] on div "Loading... Office Loading... Reception Loading... Mailroom - Elevator Lobby Loa…" at bounding box center [649, 380] width 1299 height 677
drag, startPoint x: 664, startPoint y: 359, endPoint x: 872, endPoint y: 404, distance: 212.8
click at [872, 404] on div "Loading... Office Loading... Reception Loading... Mailroom - Elevator Lobby Loa…" at bounding box center [649, 380] width 1299 height 677
drag, startPoint x: 673, startPoint y: 401, endPoint x: 1416, endPoint y: 511, distance: 751.2
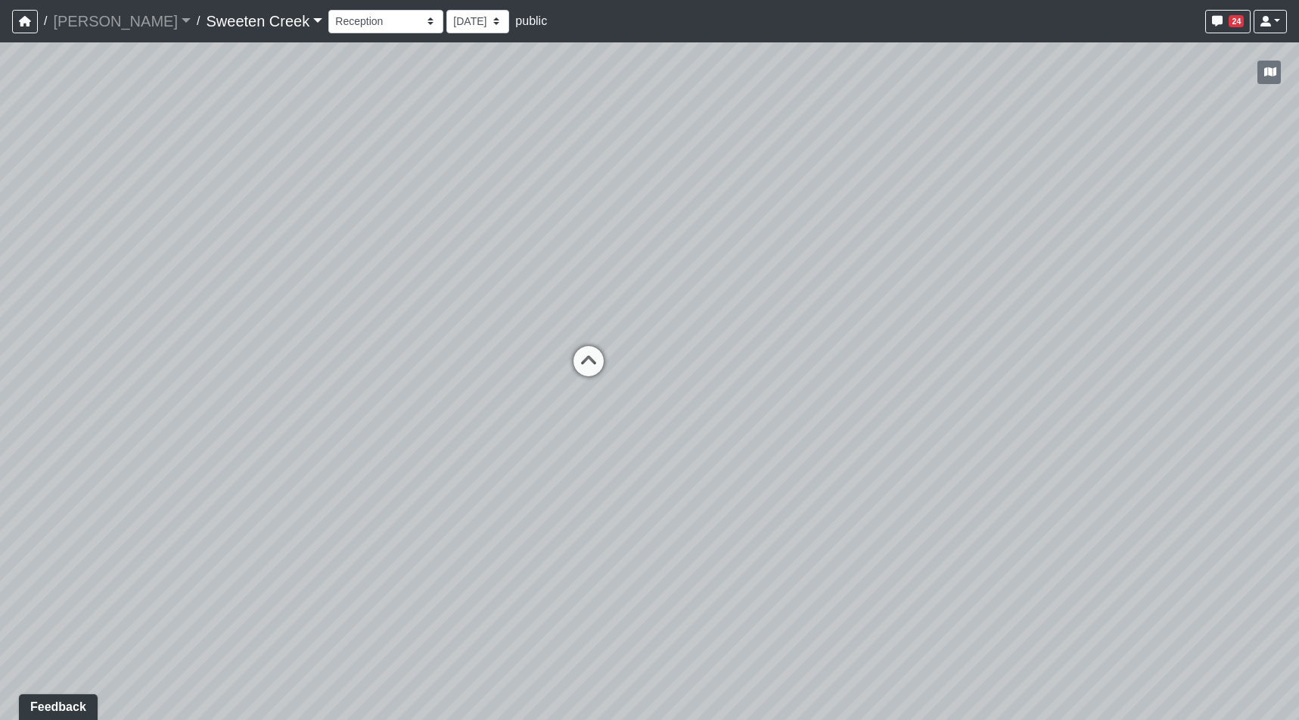
click at [1299, 511] on html "/ Flournoy Flournoy Loading... / Sweeten Creek Sweeten Creek Loading... Sweeten…" at bounding box center [649, 360] width 1299 height 720
drag, startPoint x: 864, startPoint y: 493, endPoint x: 511, endPoint y: 479, distance: 353.6
click at [511, 479] on div "Loading... Office Loading... Reception Loading... Mailroom - Elevator Lobby Loa…" at bounding box center [649, 380] width 1299 height 677
drag, startPoint x: 1096, startPoint y: 578, endPoint x: 1100, endPoint y: 518, distance: 60.0
click at [1077, 530] on div "Loading... Office Loading... Reception Loading... Mailroom - Elevator Lobby Loa…" at bounding box center [649, 380] width 1299 height 677
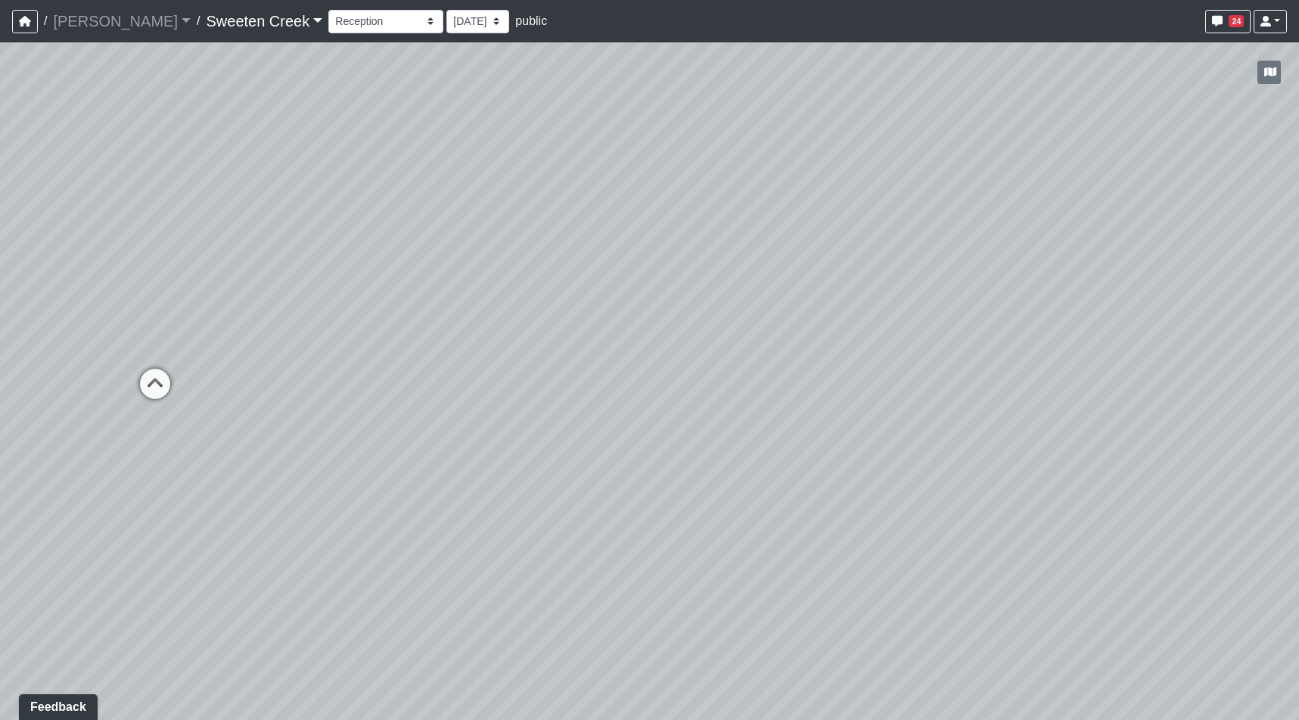
click at [975, 596] on div "Loading... Office Loading... Reception Loading... Mailroom - Elevator Lobby Loa…" at bounding box center [649, 380] width 1299 height 677
drag, startPoint x: 849, startPoint y: 407, endPoint x: 392, endPoint y: 382, distance: 457.7
drag, startPoint x: 935, startPoint y: 445, endPoint x: 465, endPoint y: 374, distance: 476.0
click at [450, 370] on div "Loading... Office Loading... Reception Loading... Mailroom - Elevator Lobby Loa…" at bounding box center [649, 380] width 1299 height 677
drag, startPoint x: 824, startPoint y: 492, endPoint x: 833, endPoint y: 552, distance: 60.5
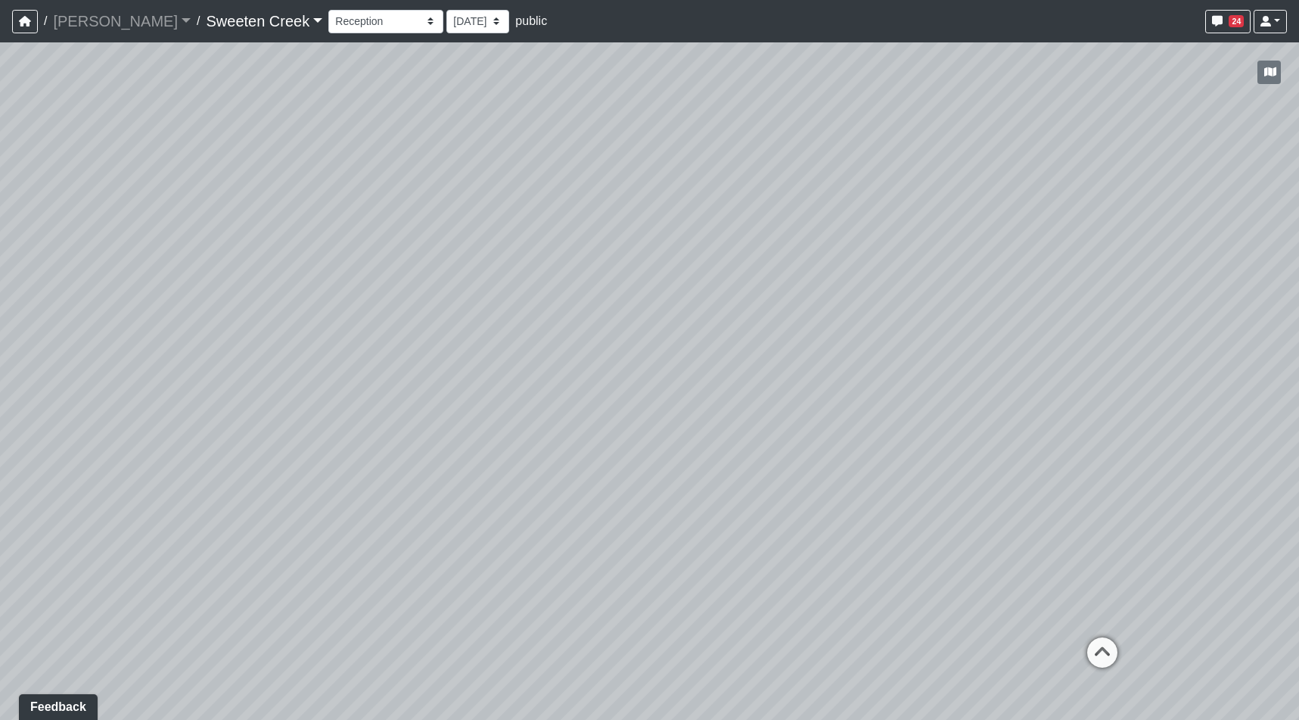
click at [833, 552] on div "Loading... Office Loading... Reception Loading... Mailroom - Elevator Lobby Loa…" at bounding box center [649, 380] width 1299 height 677
click at [1146, 608] on div "Loading... Office Loading... Reception Loading... Mailroom - Elevator Lobby Loa…" at bounding box center [649, 380] width 1299 height 677
drag, startPoint x: 1155, startPoint y: 486, endPoint x: 739, endPoint y: 381, distance: 429.1
click at [624, 381] on div "Loading... Office Loading... Reception Loading... Mailroom - Elevator Lobby Loa…" at bounding box center [649, 380] width 1299 height 677
drag, startPoint x: 1140, startPoint y: 371, endPoint x: 1157, endPoint y: 516, distance: 146.3
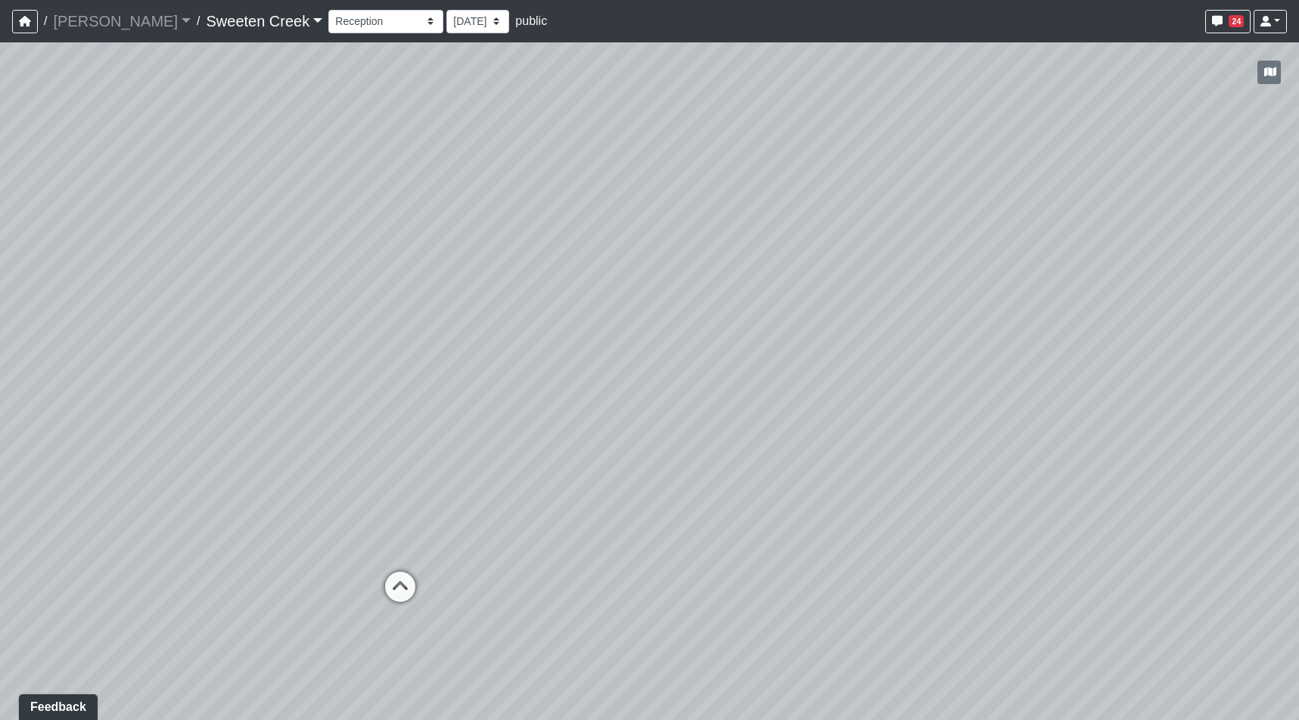
click at [1156, 515] on div "Loading... Office Loading... Reception Loading... Mailroom - Elevator Lobby Loa…" at bounding box center [649, 380] width 1299 height 677
click at [897, 624] on div "Loading... Office Loading... Reception Loading... Mailroom - Elevator Lobby Loa…" at bounding box center [649, 380] width 1299 height 677
drag, startPoint x: 667, startPoint y: 385, endPoint x: 1045, endPoint y: 401, distance: 377.9
click at [1045, 401] on div "Loading... Office Loading... Reception Loading... Mailroom - Elevator Lobby Loa…" at bounding box center [649, 380] width 1299 height 677
click at [798, 614] on div "Loading... Office Loading... Reception Loading... Mailroom - Elevator Lobby Loa…" at bounding box center [649, 380] width 1299 height 677
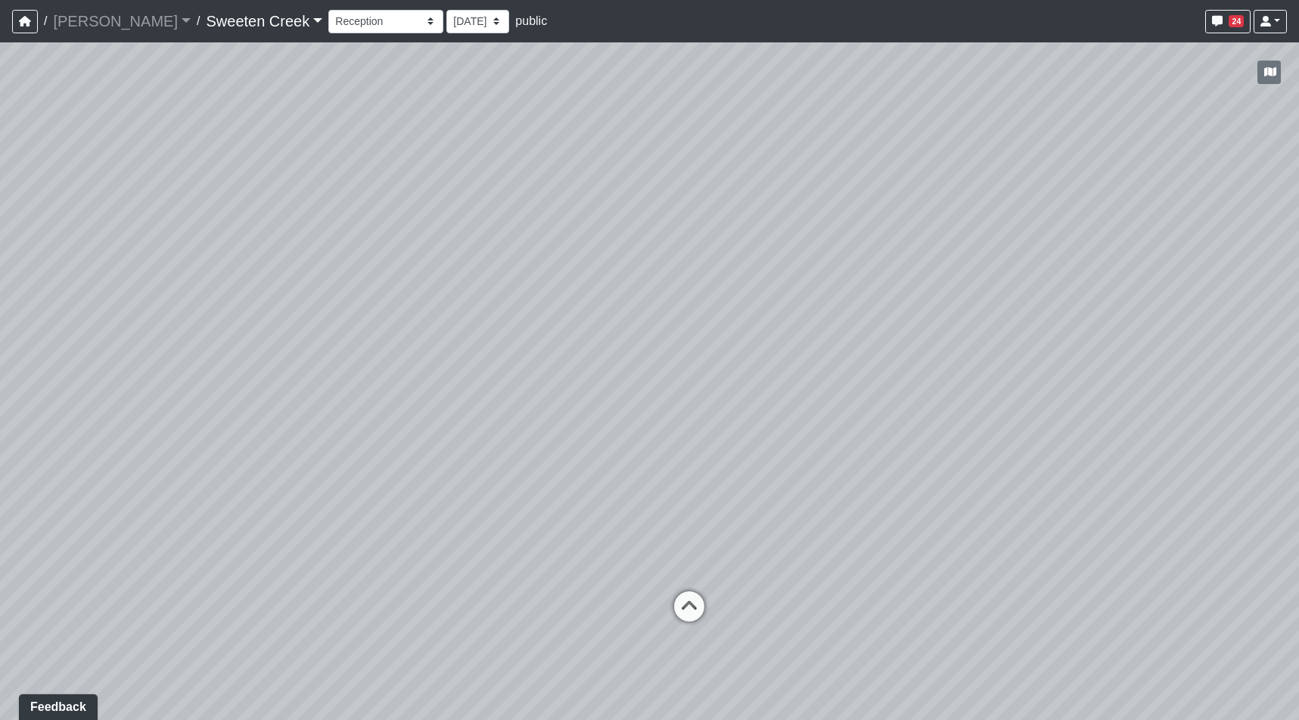
drag, startPoint x: 1039, startPoint y: 554, endPoint x: 418, endPoint y: 438, distance: 632.0
click at [458, 443] on div "Loading... Office Loading... Reception Loading... Mailroom - Elevator Lobby Loa…" at bounding box center [649, 380] width 1299 height 677
drag, startPoint x: 876, startPoint y: 500, endPoint x: 599, endPoint y: 359, distance: 311.0
click at [655, 376] on div "Loading... Office Loading... Reception Loading... Mailroom - Elevator Lobby Loa…" at bounding box center [649, 380] width 1299 height 677
drag, startPoint x: 496, startPoint y: 256, endPoint x: 980, endPoint y: 381, distance: 500.1
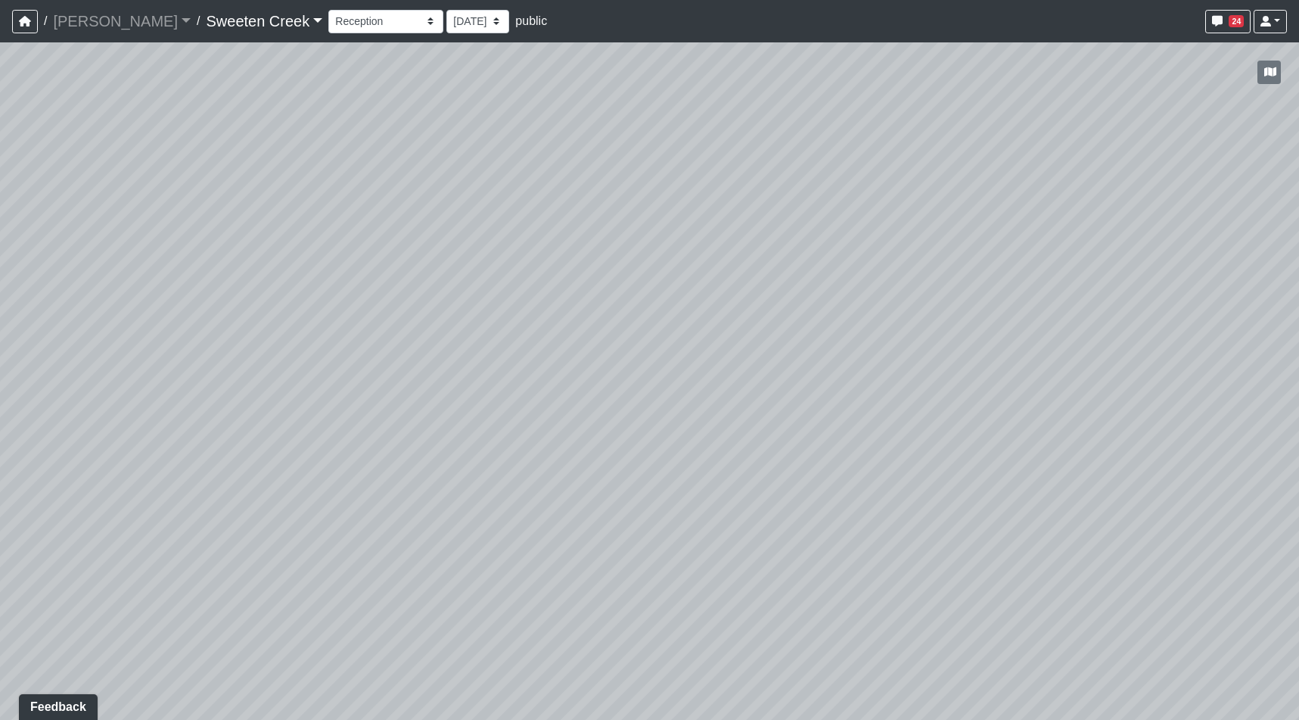
click at [1043, 398] on div "Loading... Office Loading... Reception Loading... Mailroom - Elevator Lobby Loa…" at bounding box center [649, 380] width 1299 height 677
drag, startPoint x: 459, startPoint y: 299, endPoint x: 673, endPoint y: 542, distance: 324.3
click at [673, 542] on div "Loading... Office Loading... Reception Loading... Mailroom - Elevator Lobby Loa…" at bounding box center [649, 380] width 1299 height 677
drag, startPoint x: 374, startPoint y: 303, endPoint x: 1153, endPoint y: 438, distance: 791.1
click at [1153, 438] on div "Loading... Office Loading... Reception Loading... Mailroom - Elevator Lobby Loa…" at bounding box center [649, 380] width 1299 height 677
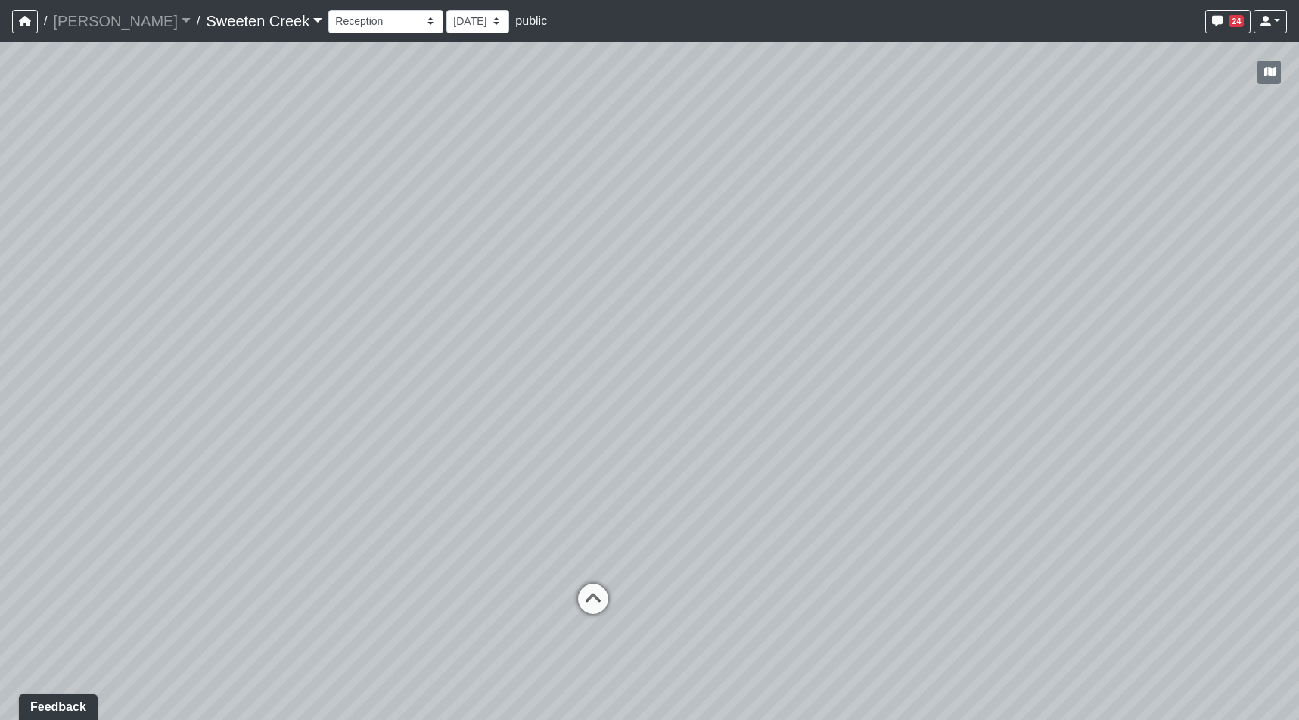
click at [1038, 590] on div "Loading... Office Loading... Reception Loading... Mailroom - Elevator Lobby Loa…" at bounding box center [649, 380] width 1299 height 677
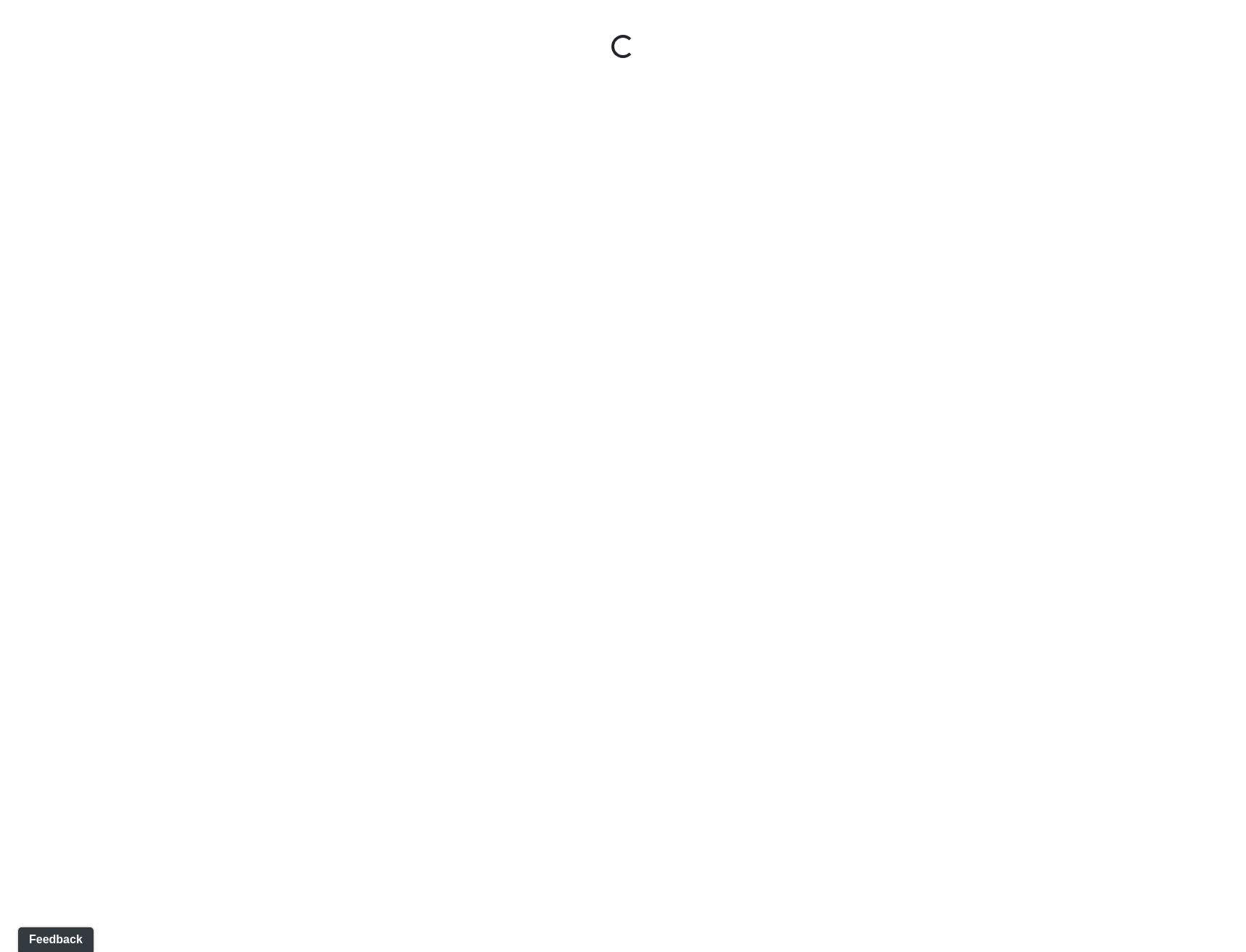
select select "txFFof8RDaXzEHWmwmdnP4"
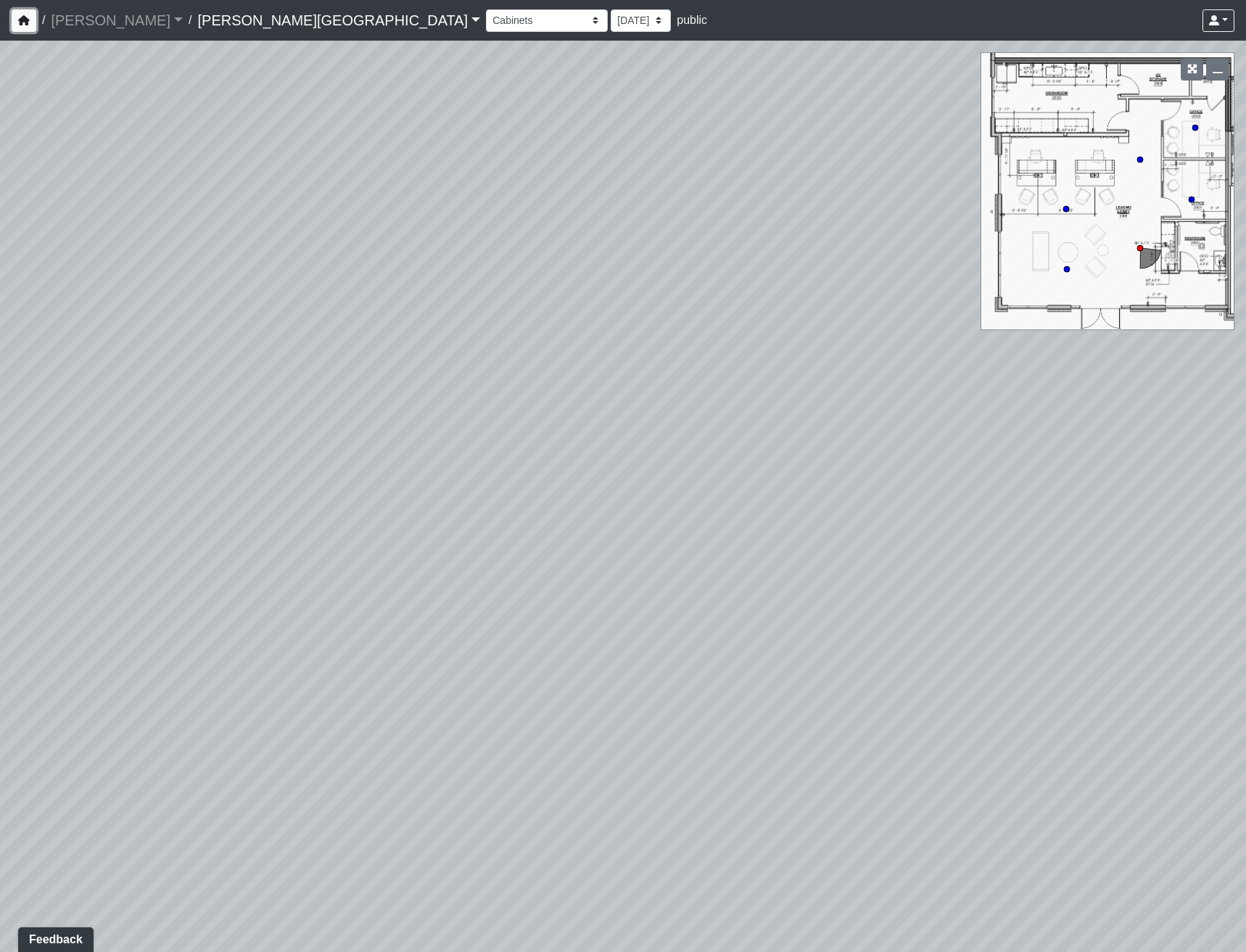
click at [14, 25] on button "button" at bounding box center [24, 20] width 25 height 22
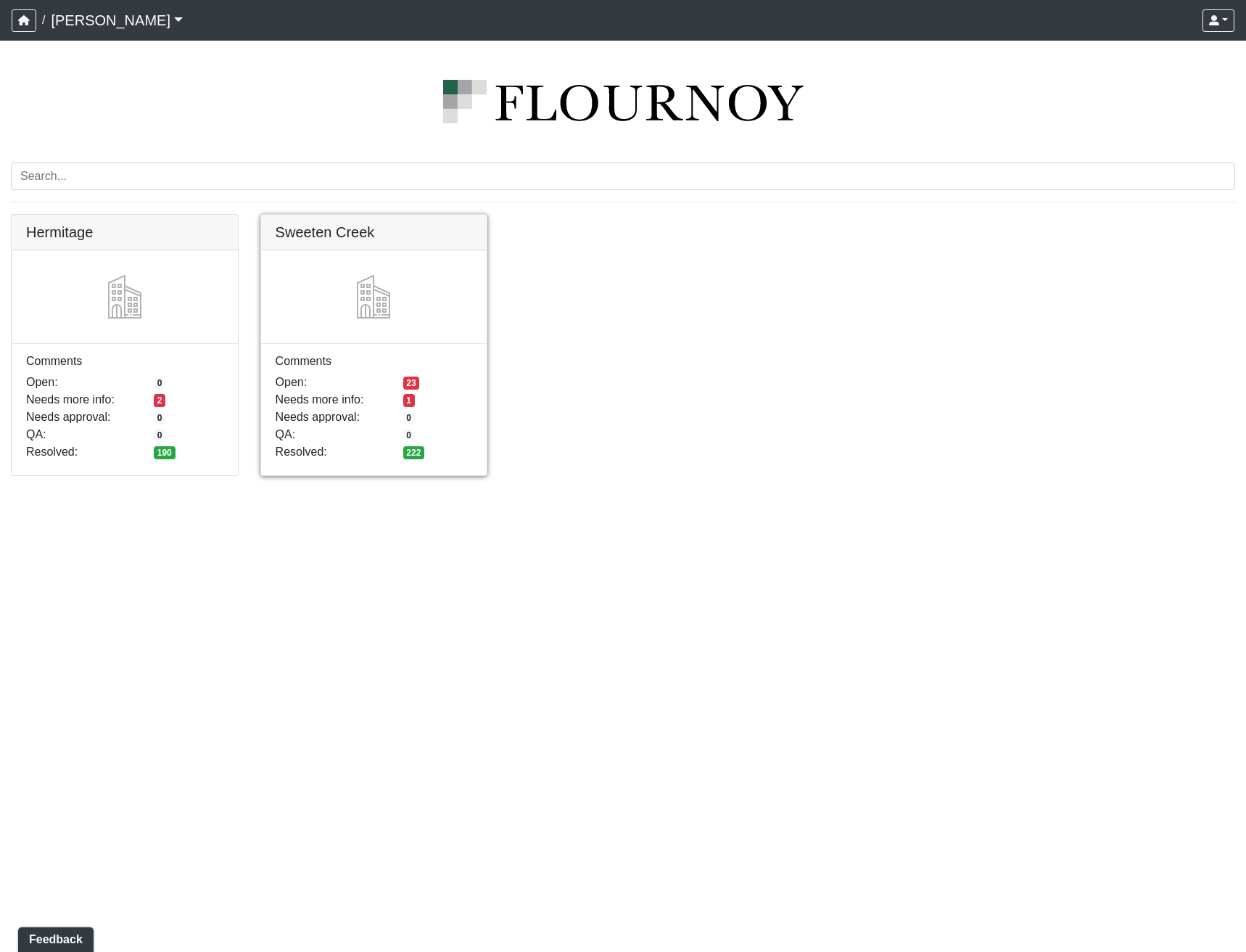
click at [374, 215] on link at bounding box center [374, 215] width 226 height 0
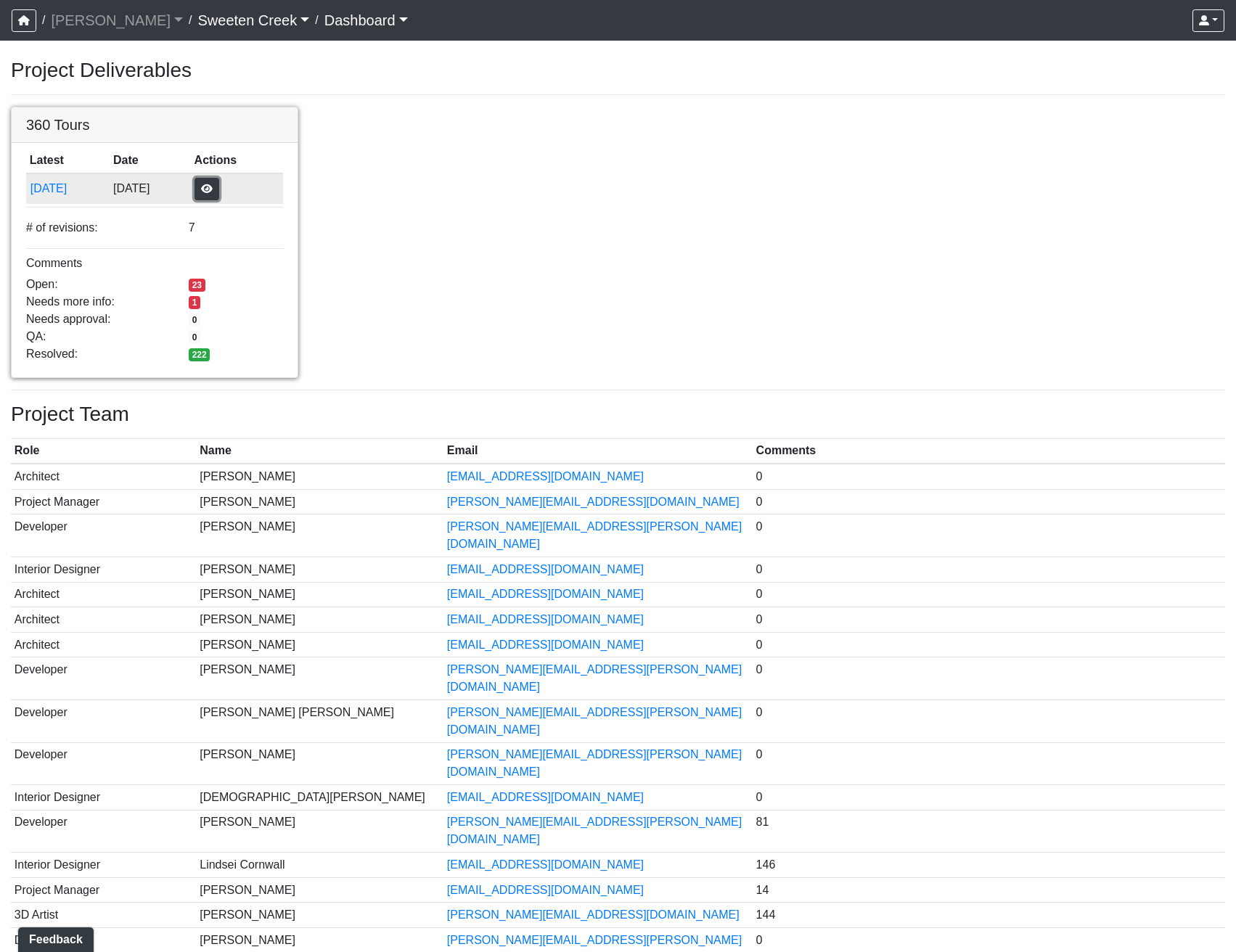
click at [220, 183] on button "button" at bounding box center [207, 188] width 25 height 22
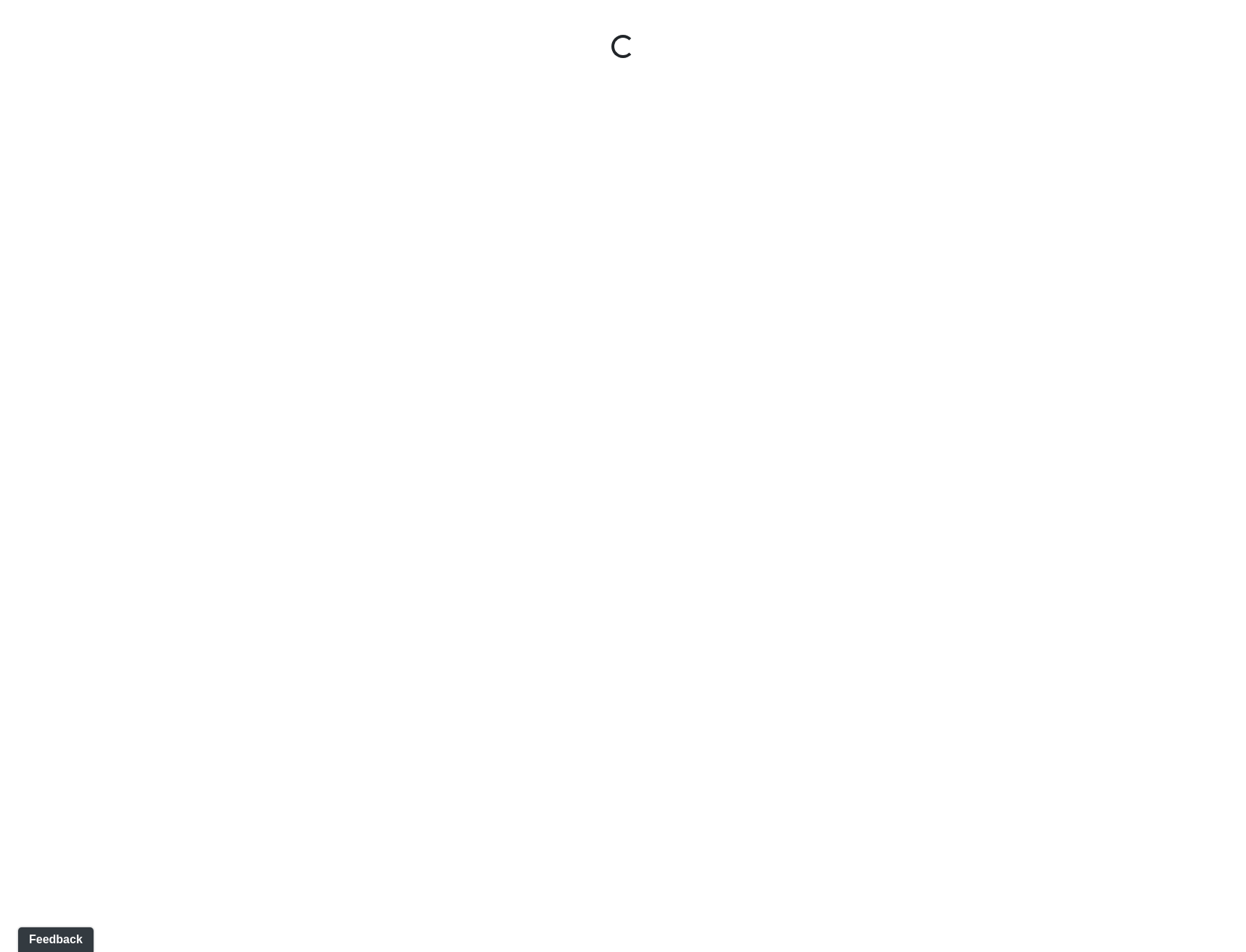
select select "1QVtRjyM1orE5pKiq1FaV1"
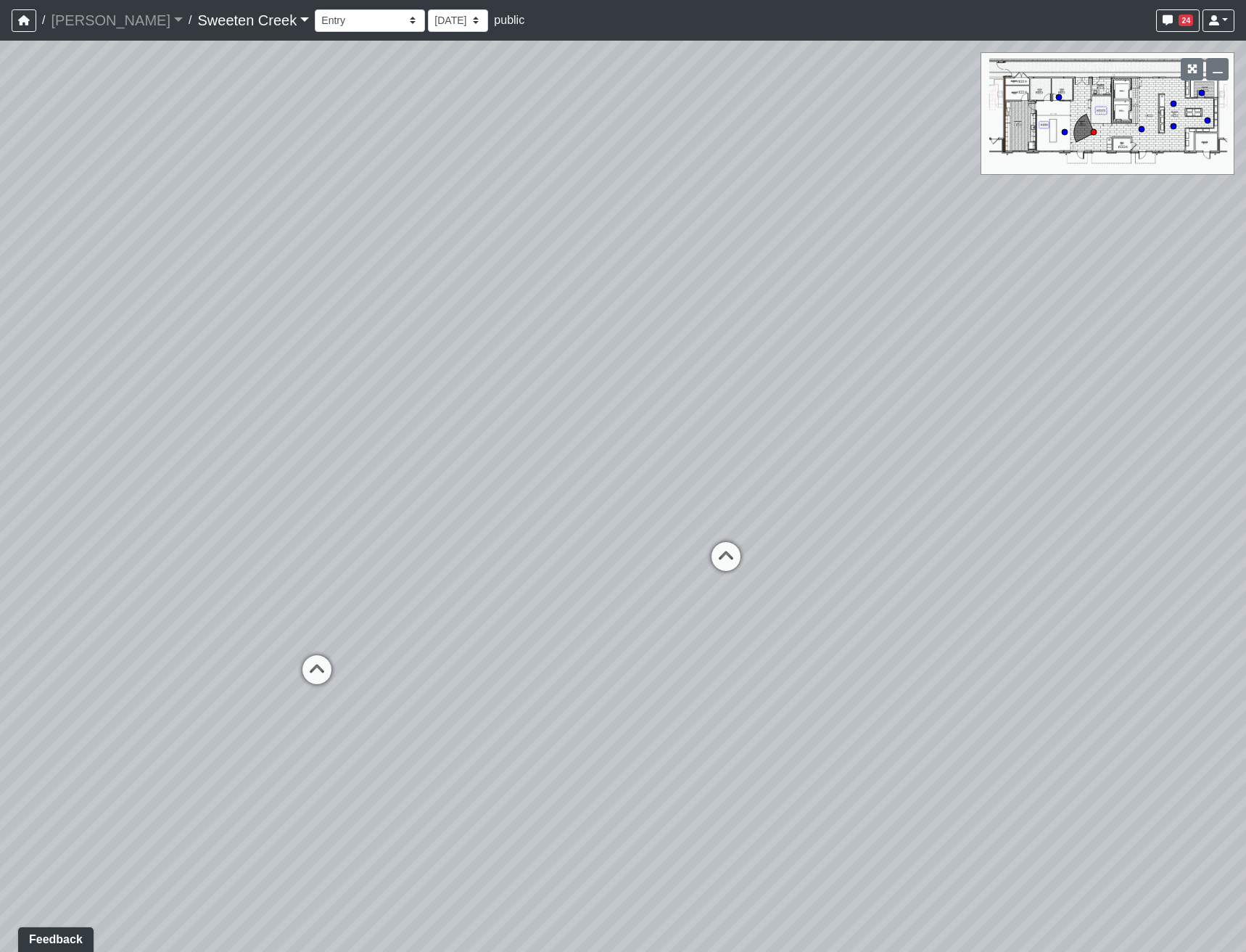
drag, startPoint x: 807, startPoint y: 771, endPoint x: 386, endPoint y: 628, distance: 444.6
click at [386, 628] on div "Loading... Office Loading... Reception Loading... Mailroom - Elevator Lobby Loa…" at bounding box center [623, 496] width 1246 height 911
drag, startPoint x: 635, startPoint y: 634, endPoint x: 121, endPoint y: 613, distance: 514.4
click at [258, 589] on div "Loading... Office Loading... Reception Loading... Mailroom - Elevator Lobby Loa…" at bounding box center [623, 496] width 1246 height 911
drag, startPoint x: 970, startPoint y: 703, endPoint x: 497, endPoint y: 731, distance: 473.8
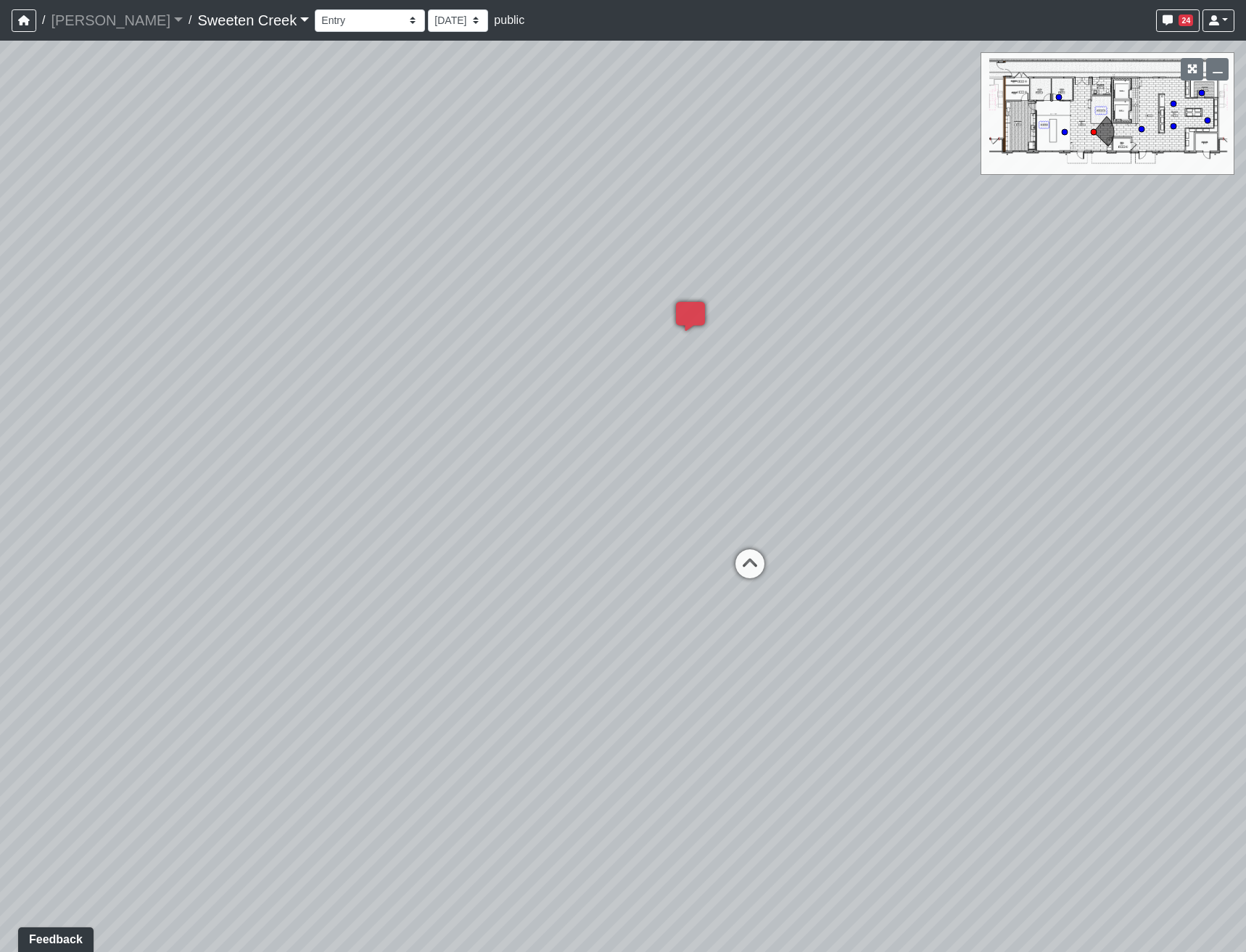
click at [497, 731] on div "Loading... Office Loading... Reception Loading... Mailroom - Elevator Lobby Loa…" at bounding box center [623, 496] width 1246 height 911
click at [1194, 70] on icon "button" at bounding box center [1192, 69] width 11 height 11
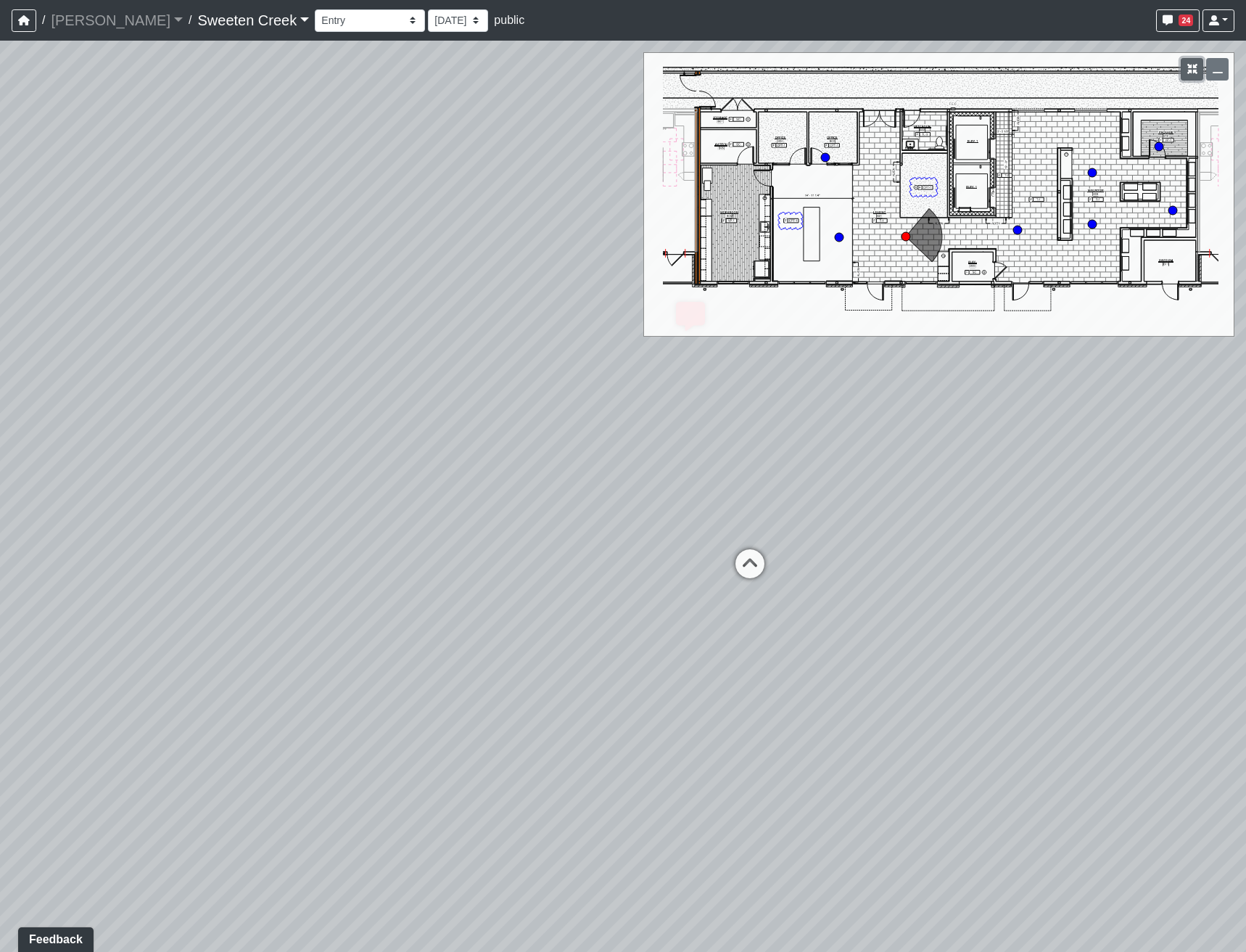
click at [1194, 70] on icon "button" at bounding box center [1192, 69] width 11 height 11
